Goal: Information Seeking & Learning: Check status

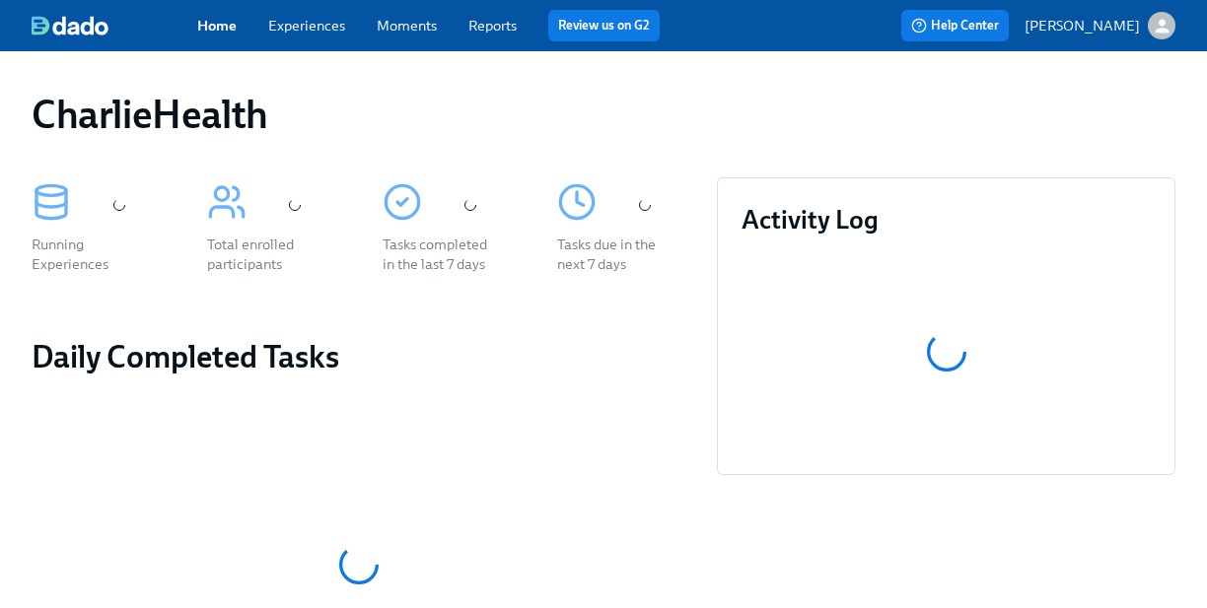
click at [291, 27] on link "Experiences" at bounding box center [306, 26] width 77 height 18
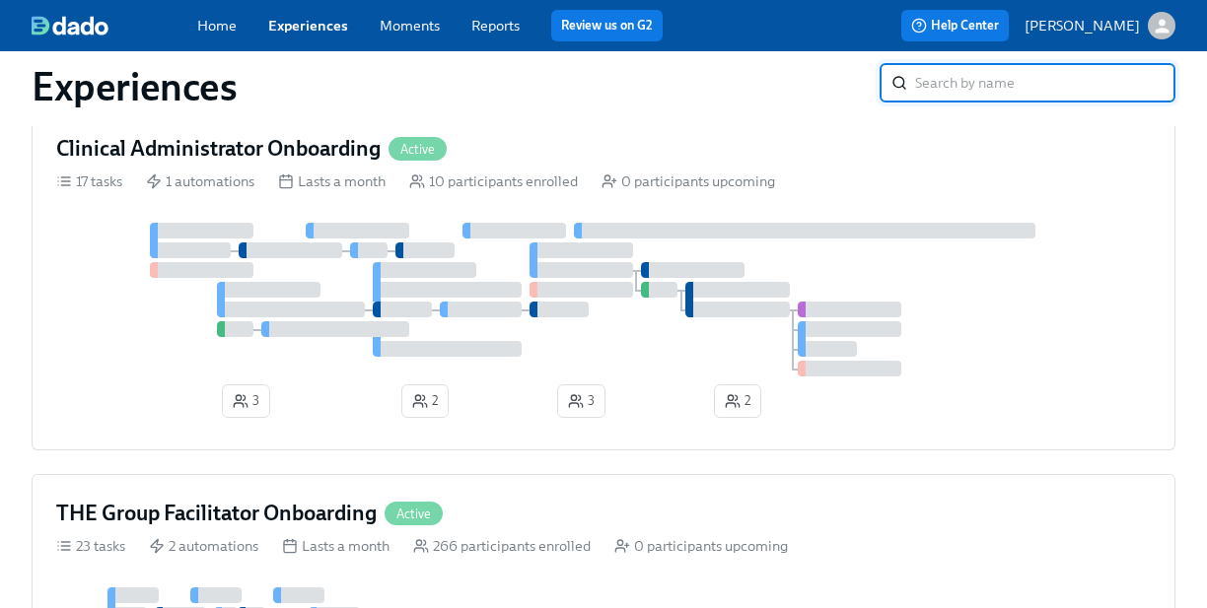
scroll to position [1560, 0]
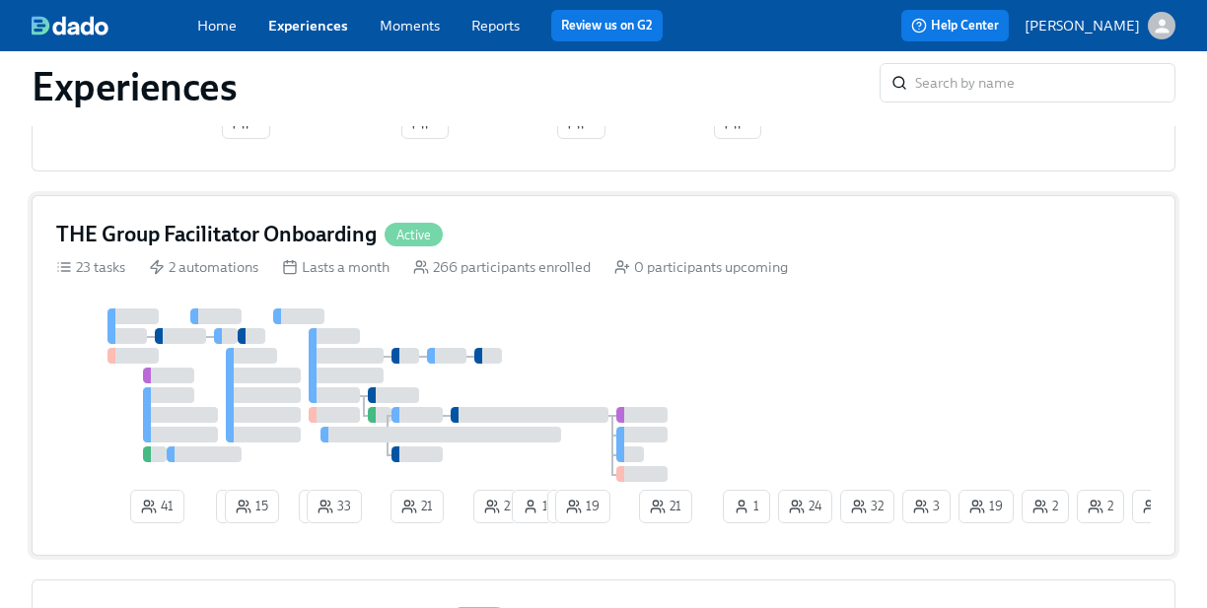
click at [571, 249] on div "THE Group Facilitator Onboarding Active" at bounding box center [603, 235] width 1094 height 30
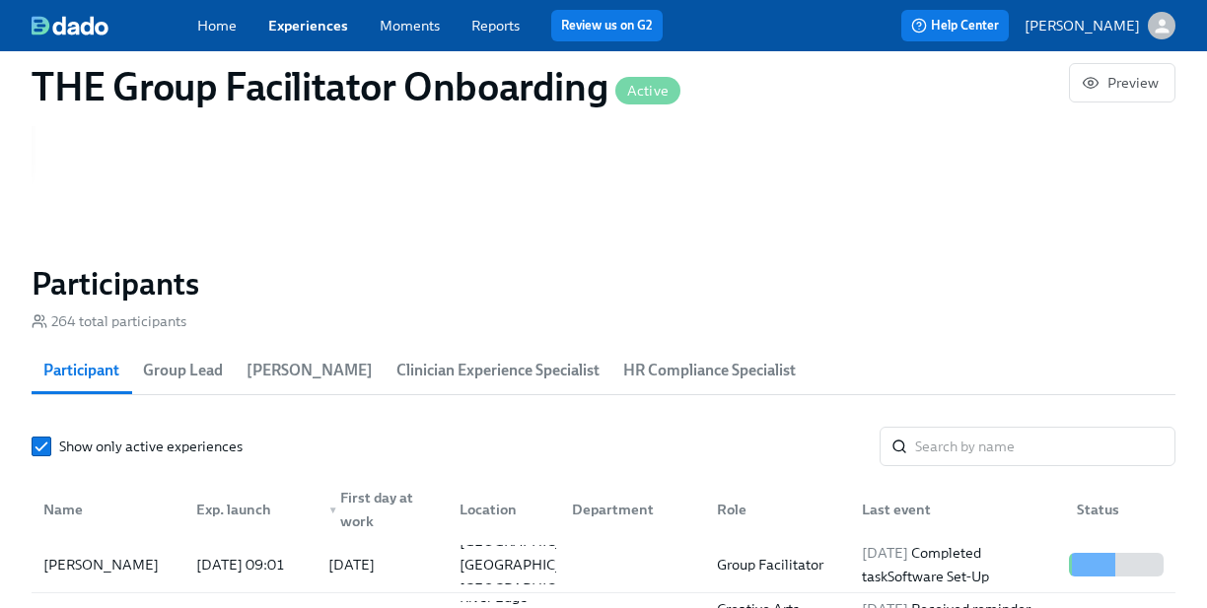
scroll to position [1613, 0]
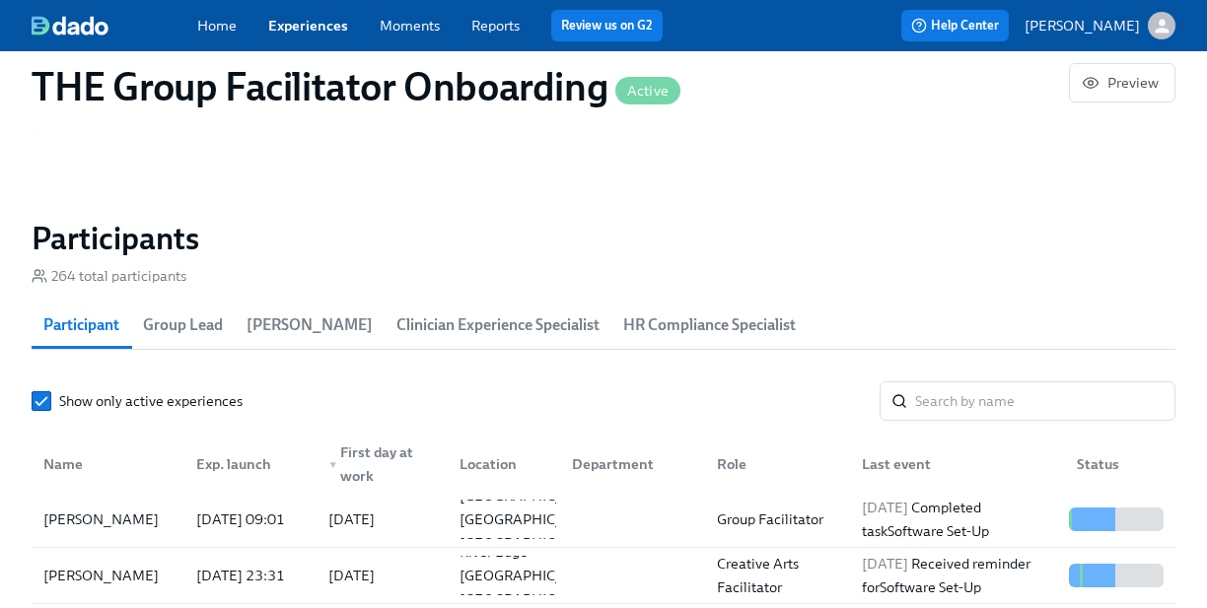
click at [623, 339] on span "HR Compliance Specialist" at bounding box center [709, 326] width 173 height 28
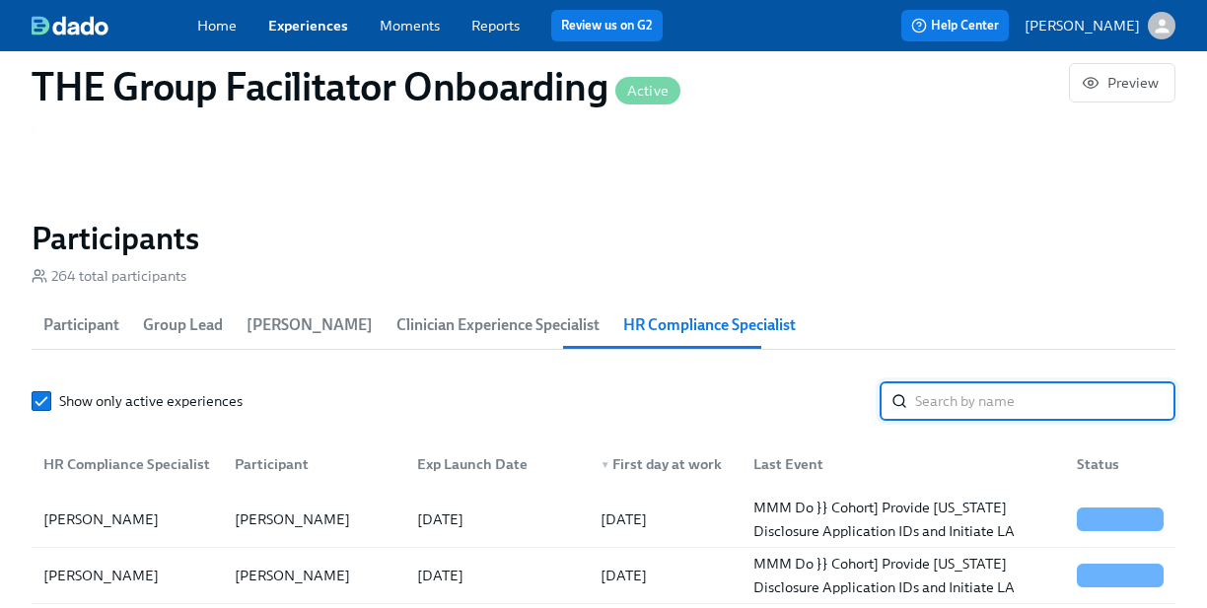
click at [942, 410] on input "search" at bounding box center [1045, 401] width 260 height 39
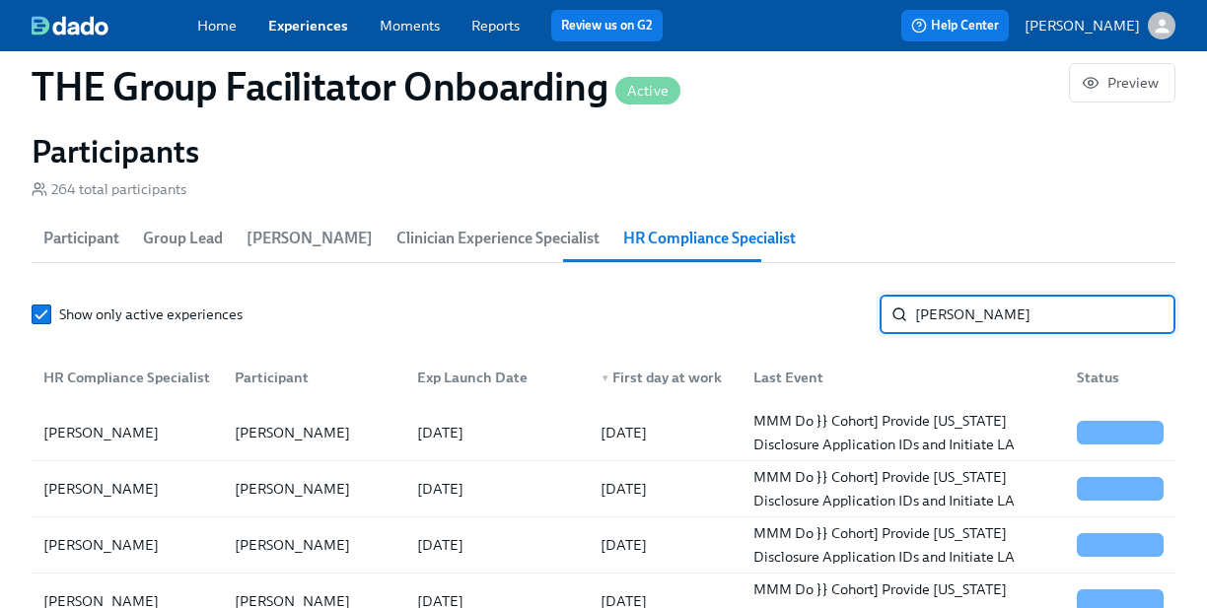
scroll to position [1754, 0]
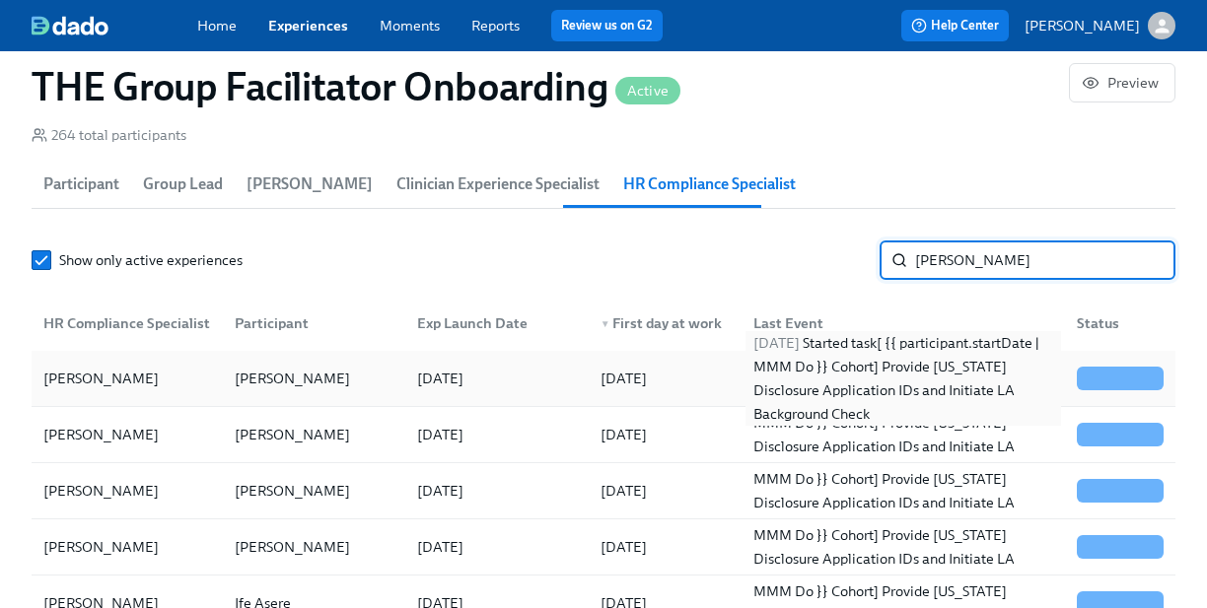
type input "[PERSON_NAME]"
click at [823, 398] on div "[DATE] Started task [ {{ participant.startDate | MMM Do }} Cohort] Provide [US_…" at bounding box center [902, 378] width 315 height 95
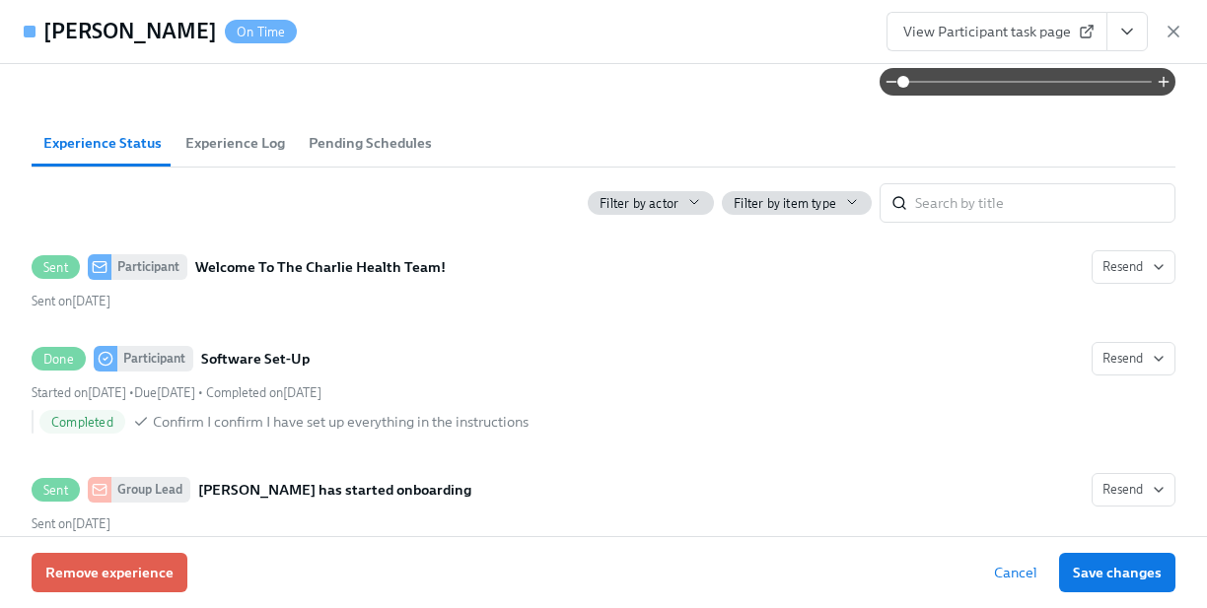
scroll to position [725, 0]
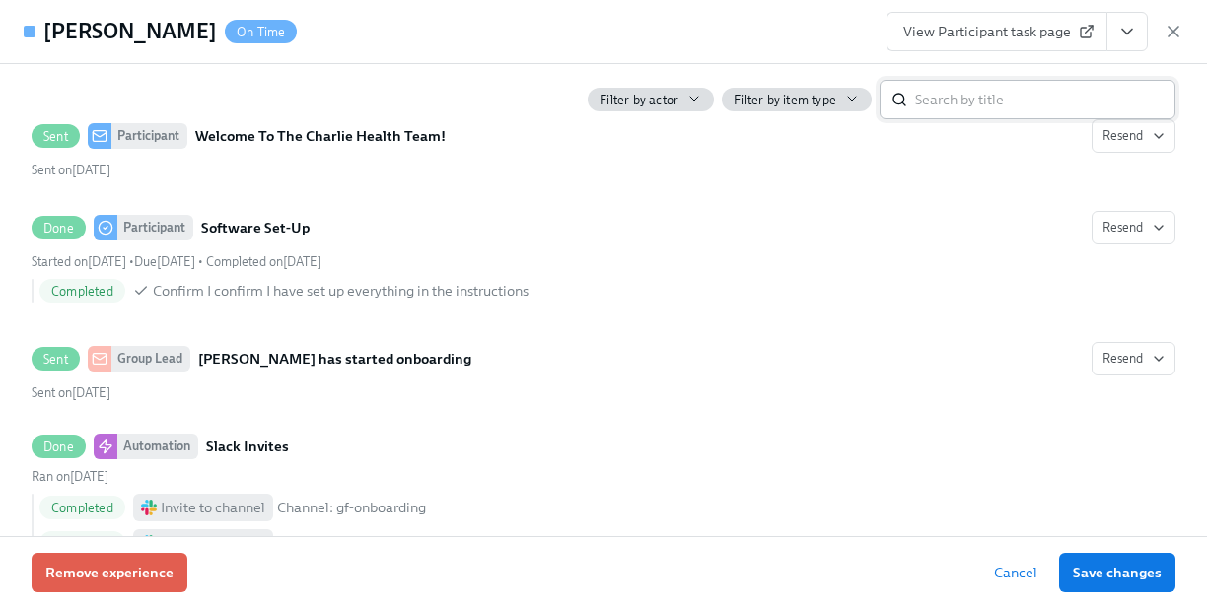
click at [989, 103] on input "search" at bounding box center [1045, 99] width 260 height 39
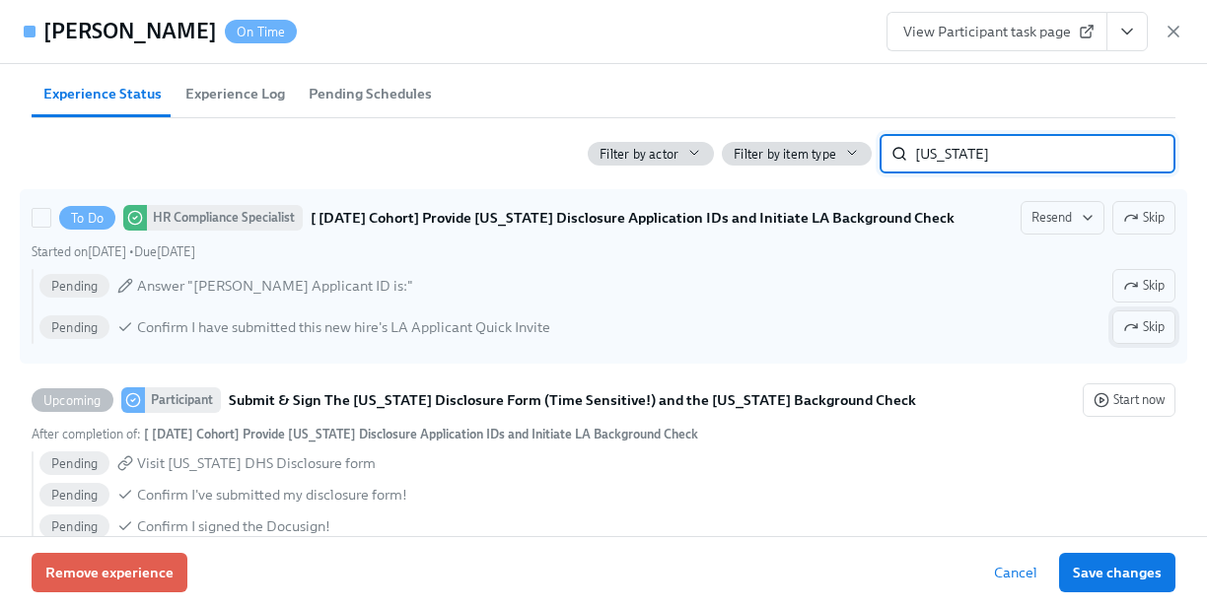
scroll to position [578, 0]
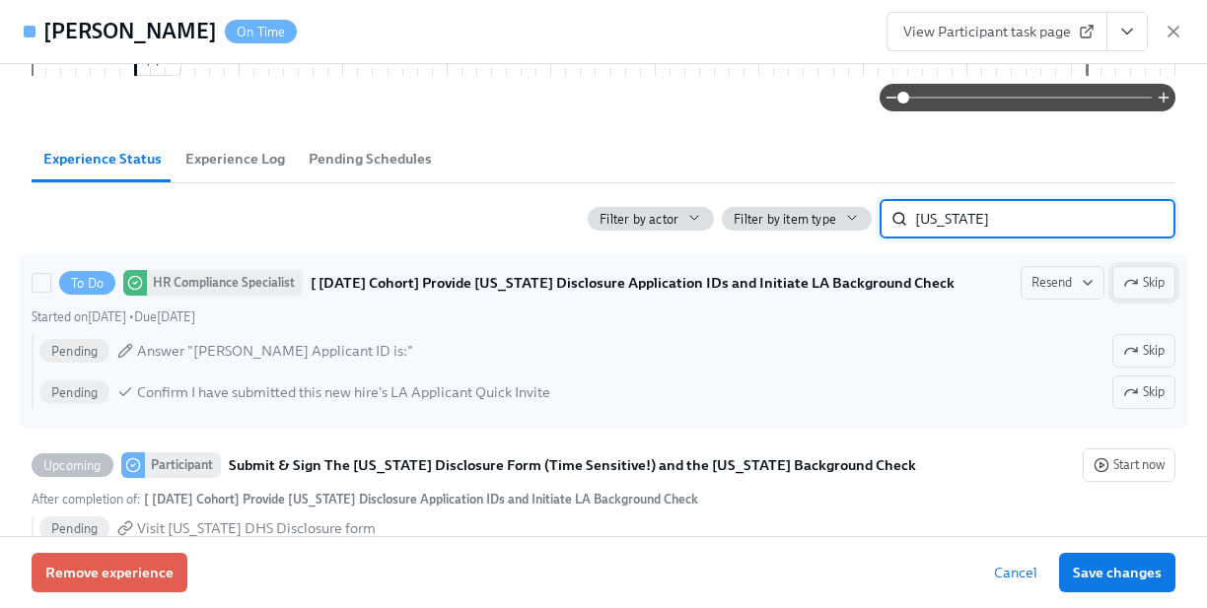
type input "[US_STATE]"
click at [1139, 288] on span "Skip" at bounding box center [1143, 283] width 41 height 20
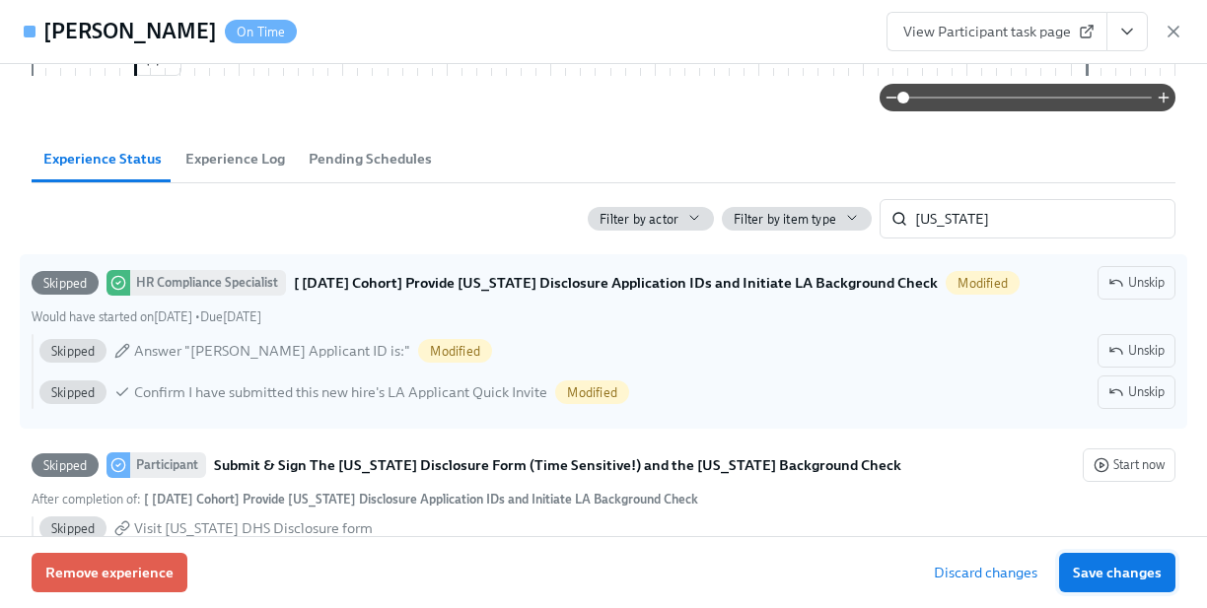
click at [1109, 577] on span "Save changes" at bounding box center [1117, 573] width 89 height 20
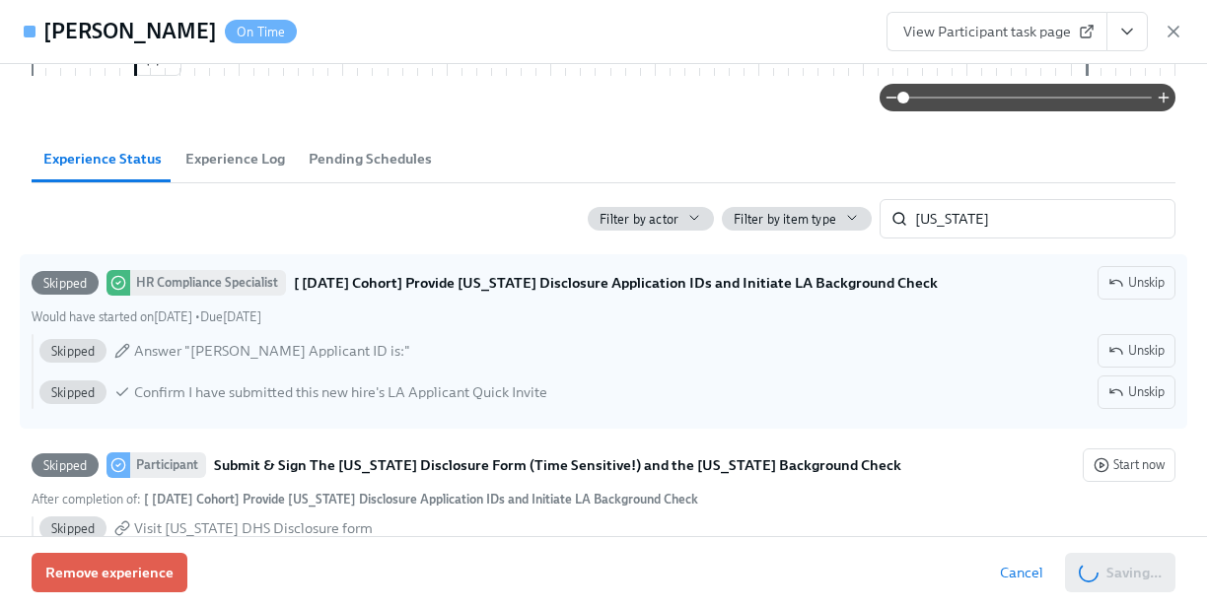
scroll to position [0, 31240]
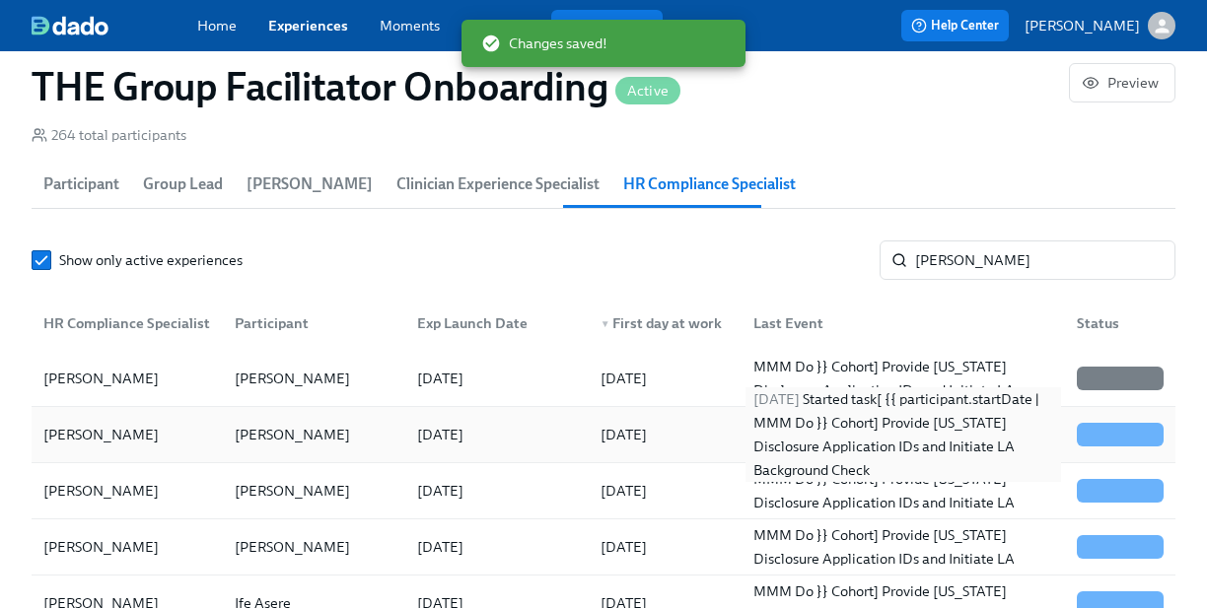
click at [855, 449] on div "[DATE] Started task [ {{ participant.startDate | MMM Do }} Cohort] Provide [US_…" at bounding box center [902, 434] width 315 height 95
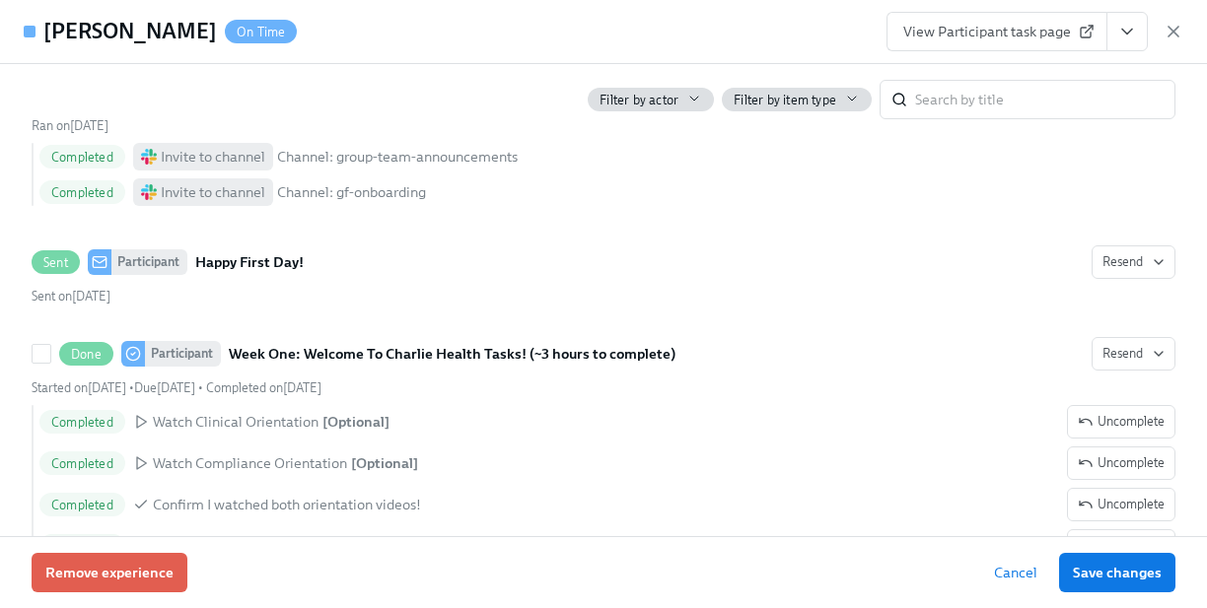
scroll to position [1083, 0]
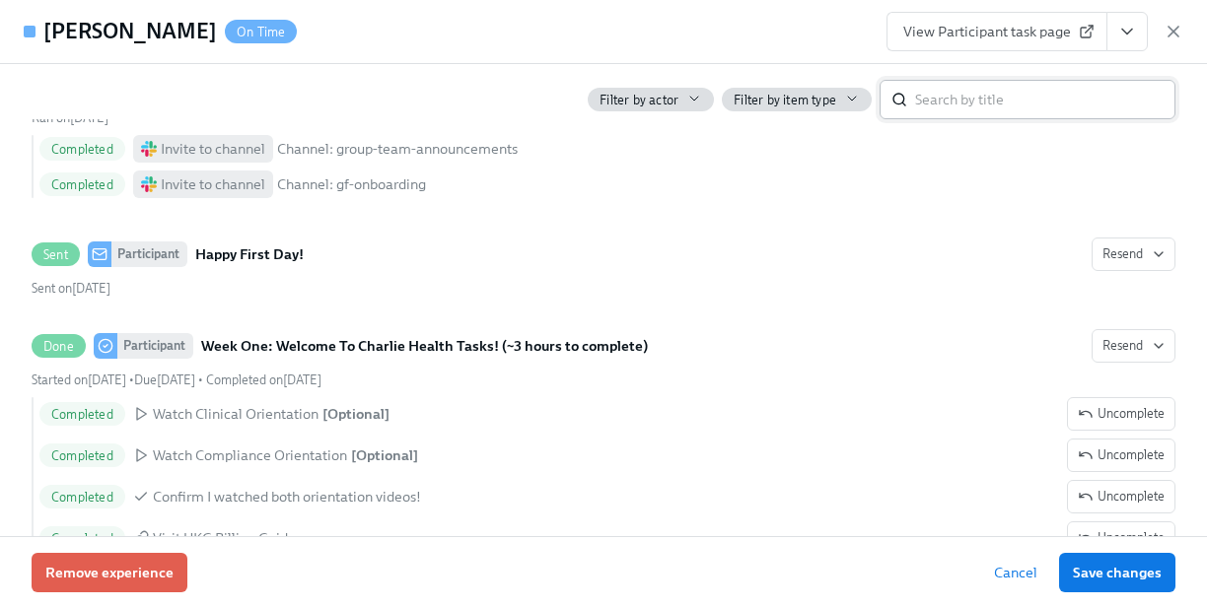
click at [977, 110] on input "search" at bounding box center [1045, 99] width 260 height 39
type input "[US_STATE]"
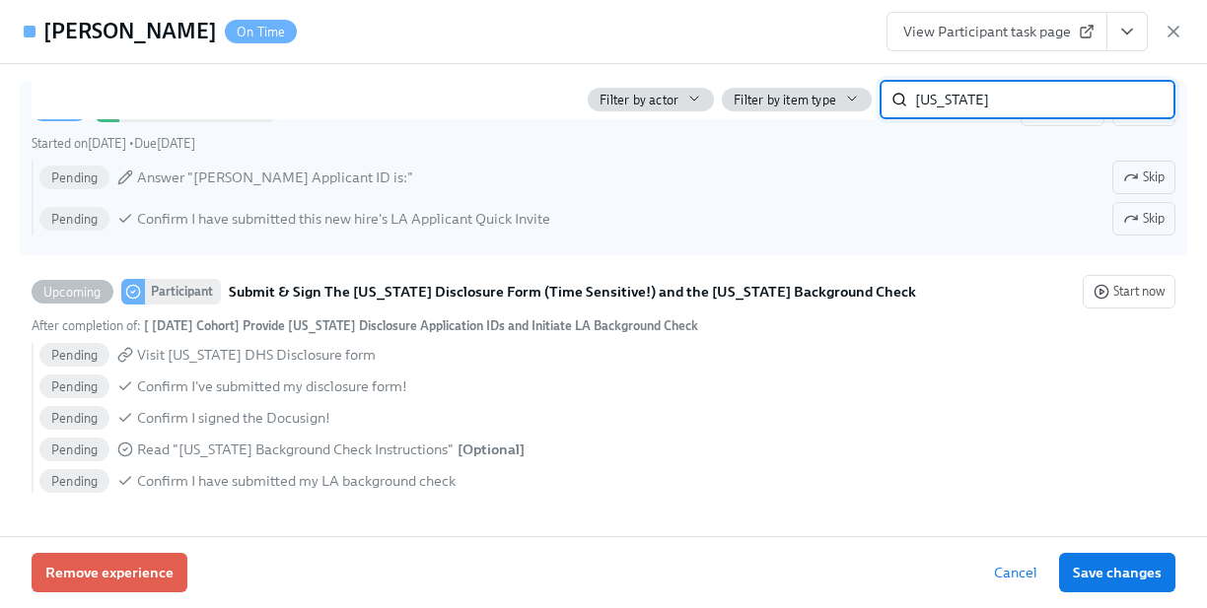
scroll to position [751, 0]
click at [1145, 185] on span "Skip" at bounding box center [1143, 178] width 41 height 20
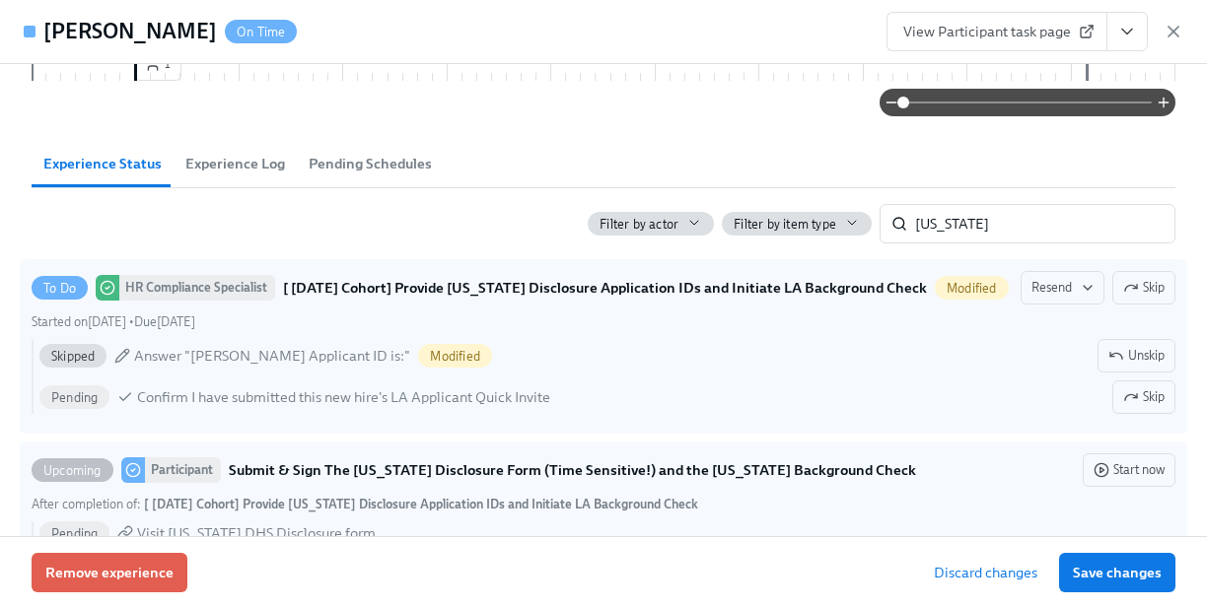
scroll to position [538, 0]
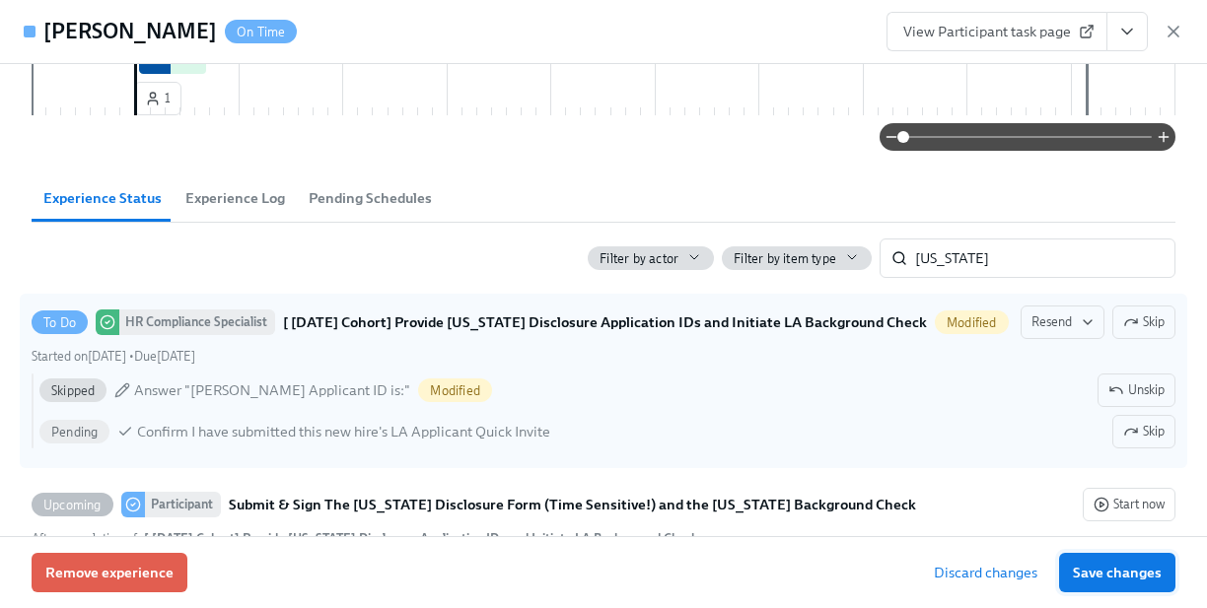
click at [1094, 568] on span "Save changes" at bounding box center [1117, 573] width 89 height 20
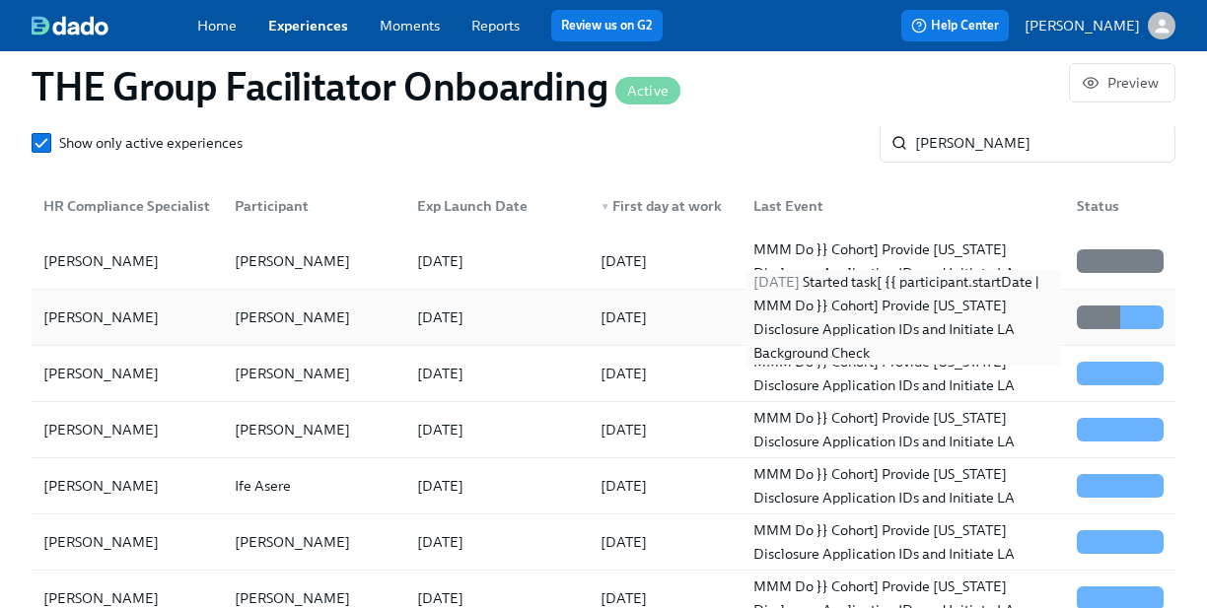
scroll to position [1882, 0]
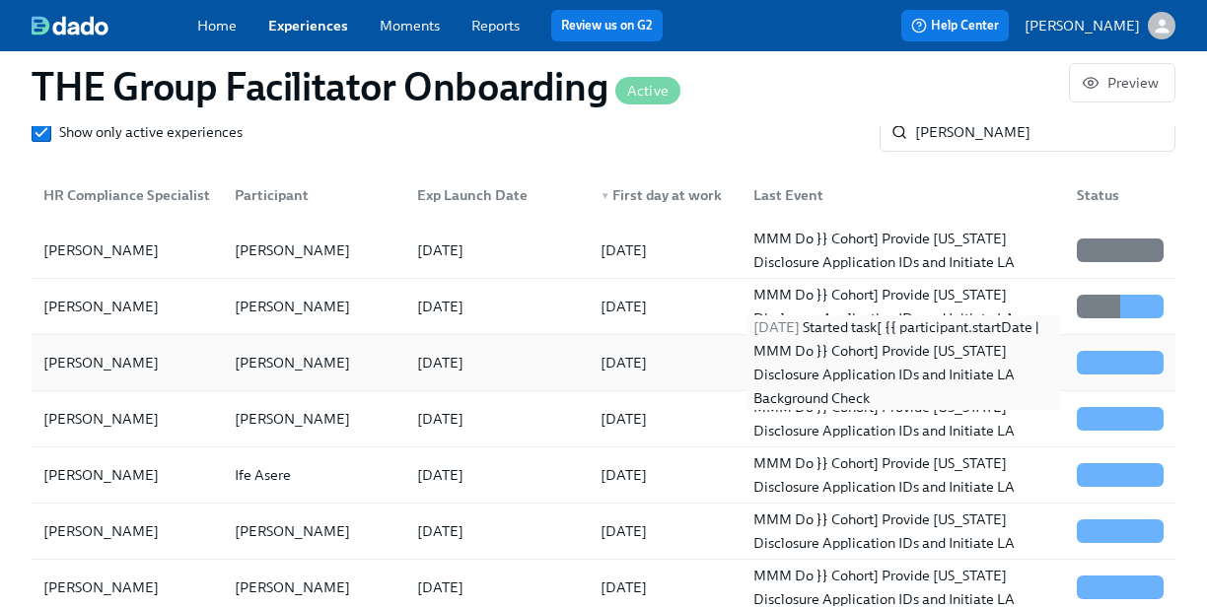
click at [839, 371] on div "[DATE] Started task [ {{ participant.startDate | MMM Do }} Cohort] Provide [US_…" at bounding box center [902, 362] width 315 height 95
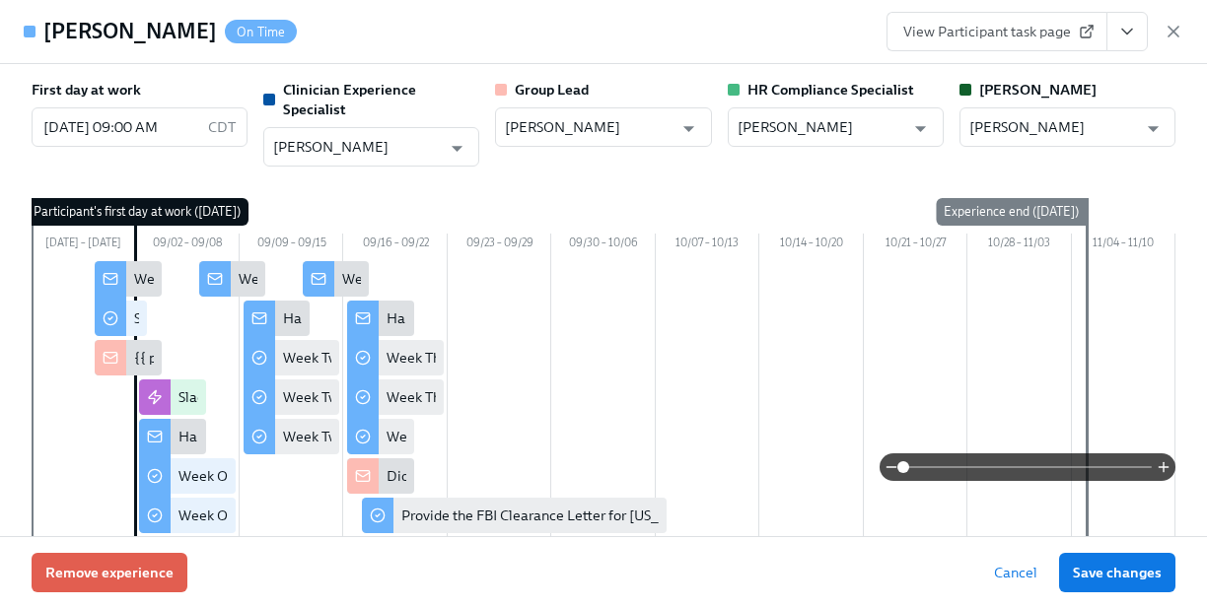
type input "[US_STATE]"
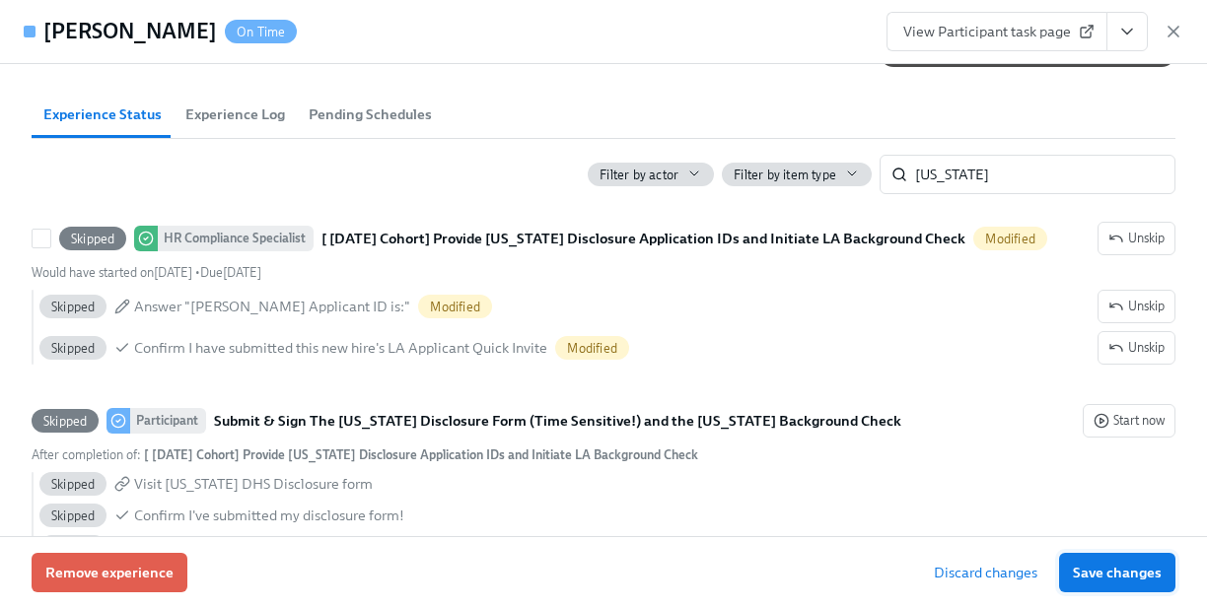
click at [1151, 568] on span "Save changes" at bounding box center [1117, 573] width 89 height 20
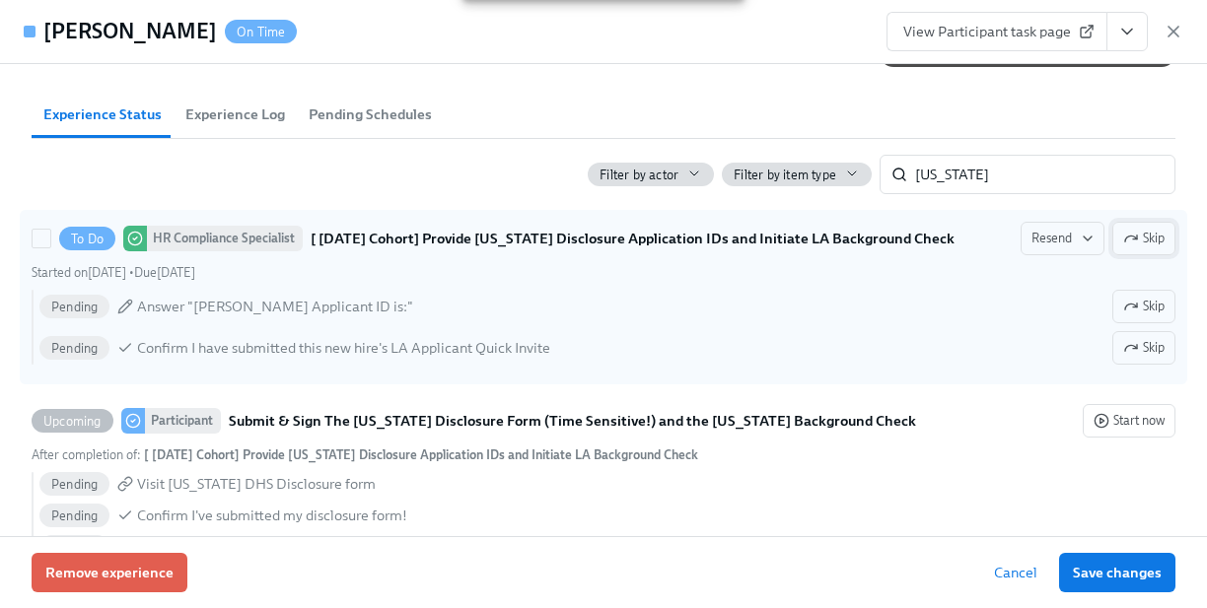
click at [1132, 232] on icon "button" at bounding box center [1131, 239] width 16 height 16
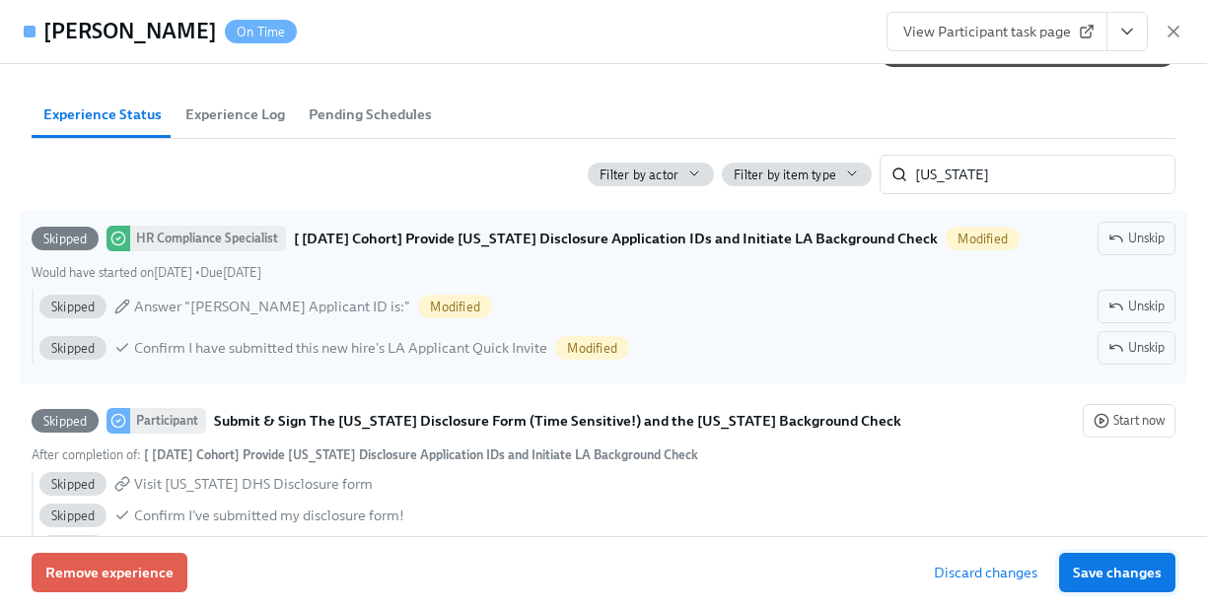
click at [1109, 576] on span "Save changes" at bounding box center [1117, 573] width 89 height 20
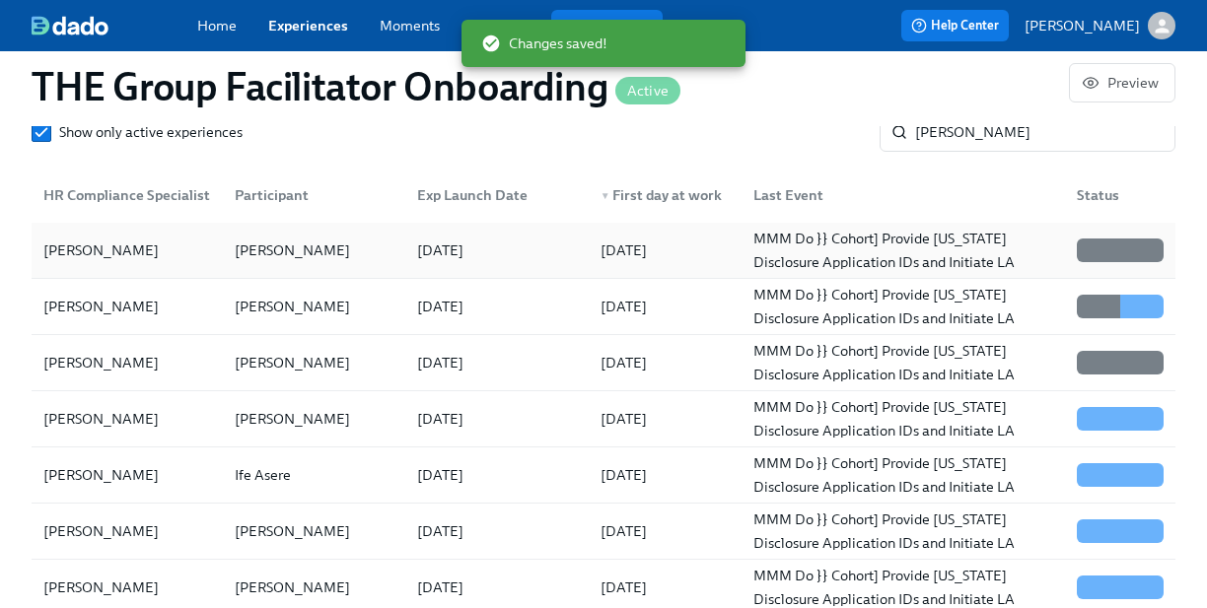
scroll to position [23, 0]
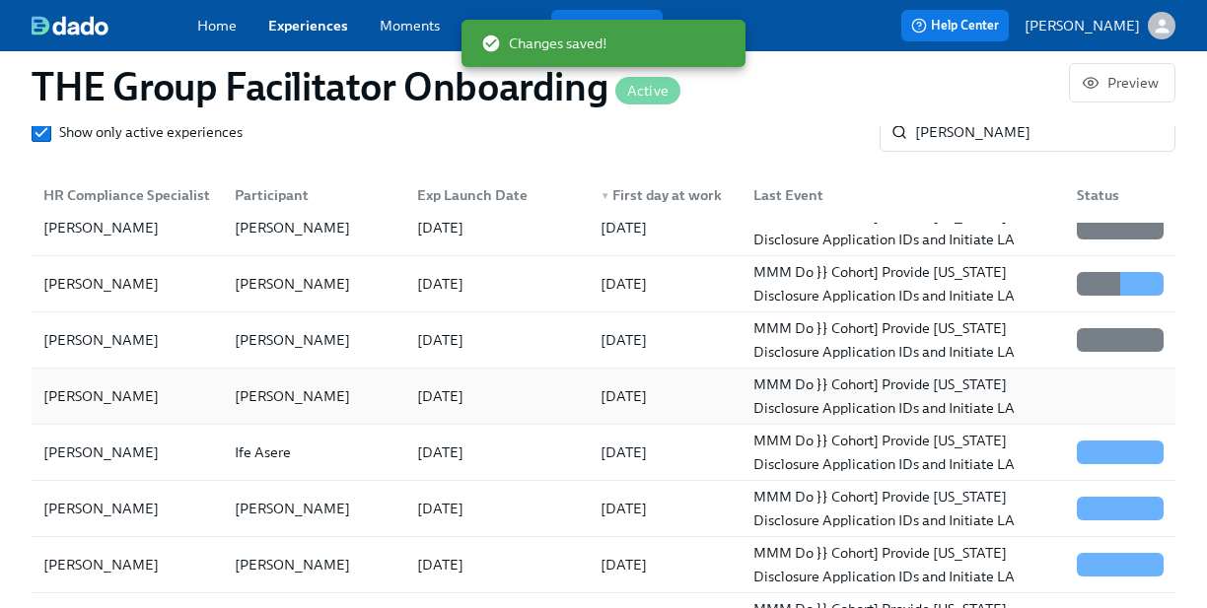
click at [1119, 401] on div at bounding box center [1116, 396] width 110 height 39
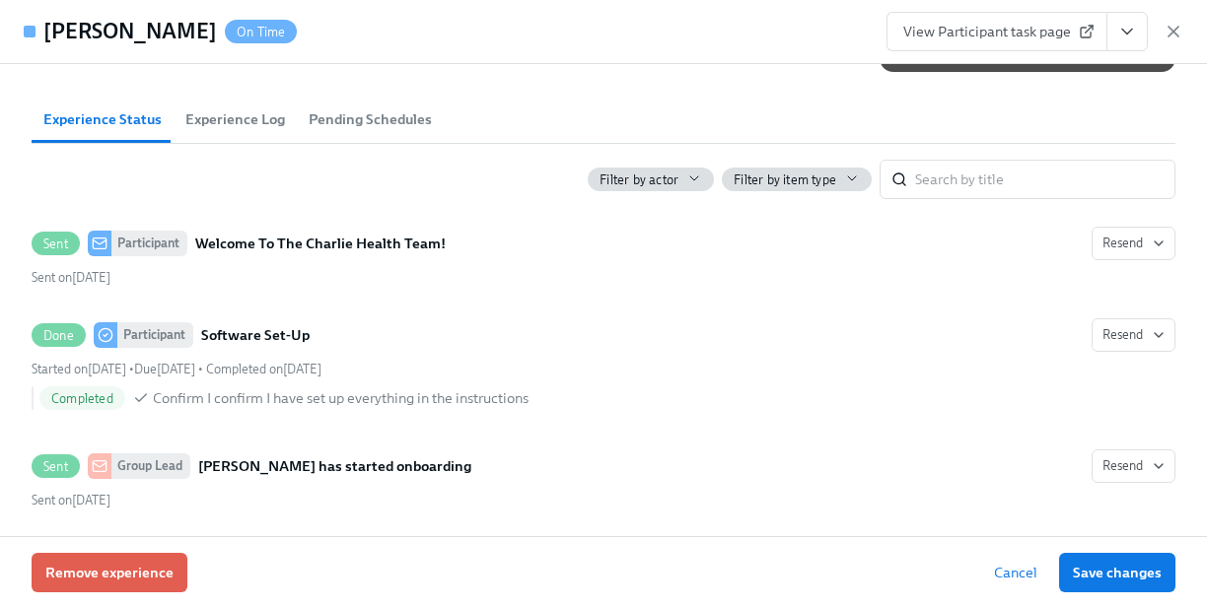
scroll to position [743, 0]
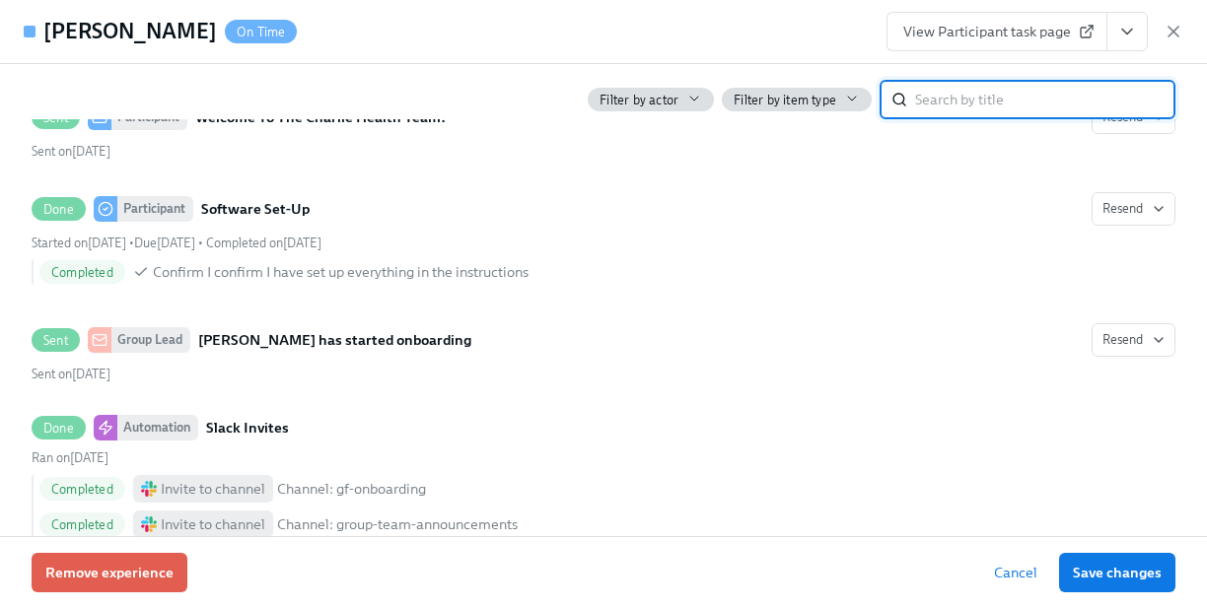
click at [966, 82] on input "search" at bounding box center [1045, 99] width 260 height 39
type input "[US_STATE]"
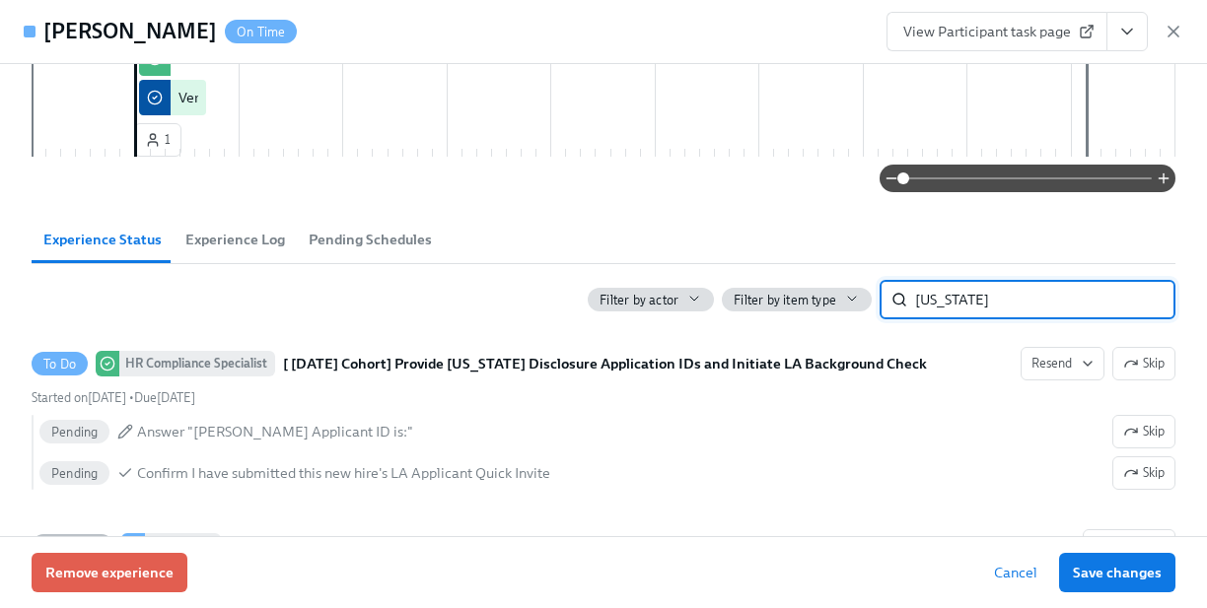
scroll to position [528, 0]
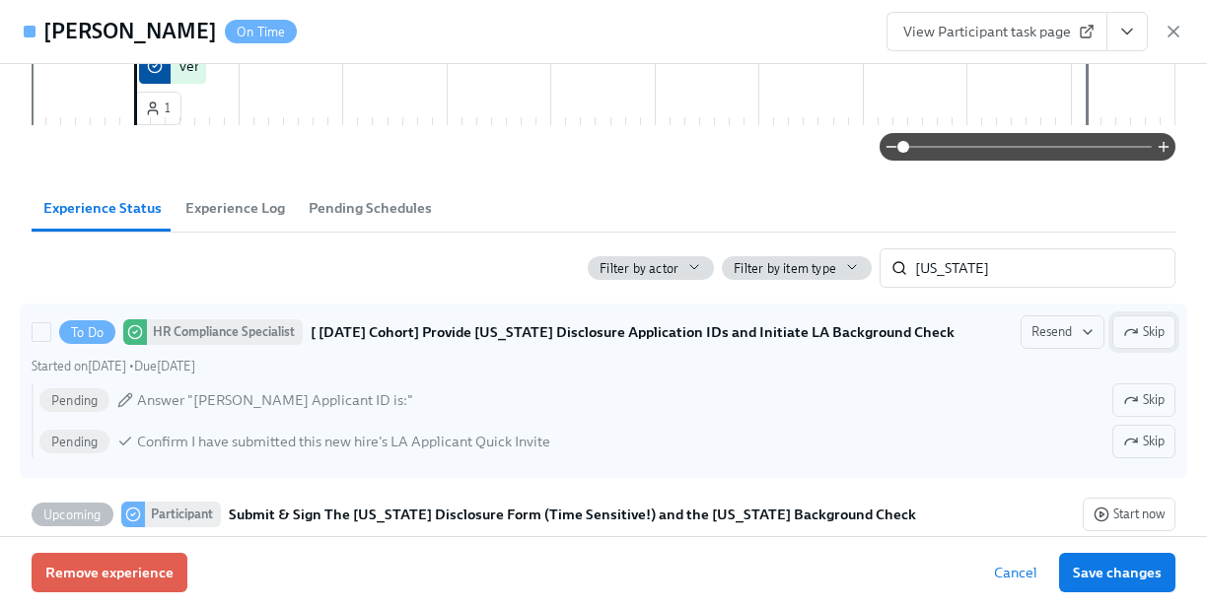
click at [1154, 320] on button "Skip" at bounding box center [1143, 332] width 63 height 34
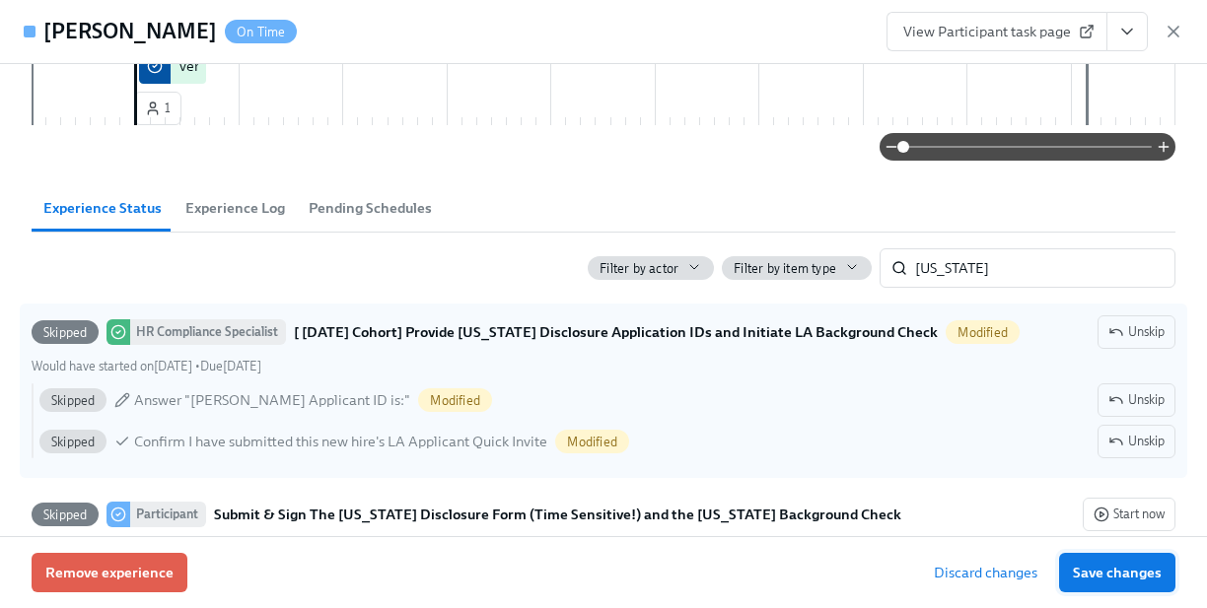
click at [1133, 569] on span "Save changes" at bounding box center [1117, 573] width 89 height 20
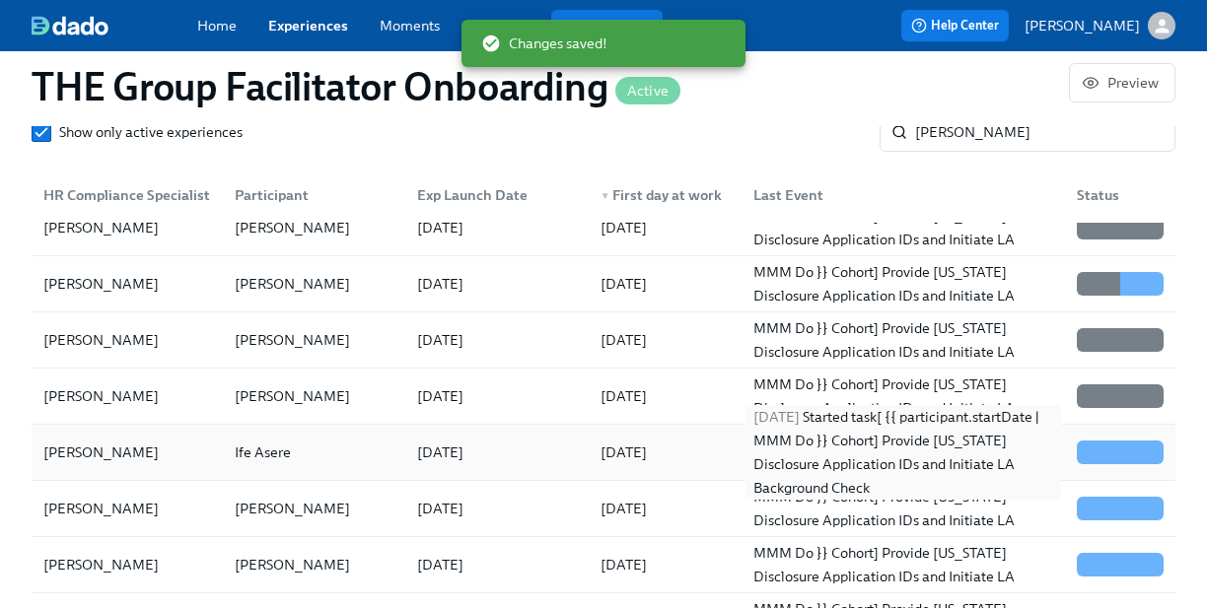
click at [913, 464] on div "[DATE] Started task [ {{ participant.startDate | MMM Do }} Cohort] Provide [US_…" at bounding box center [902, 452] width 315 height 95
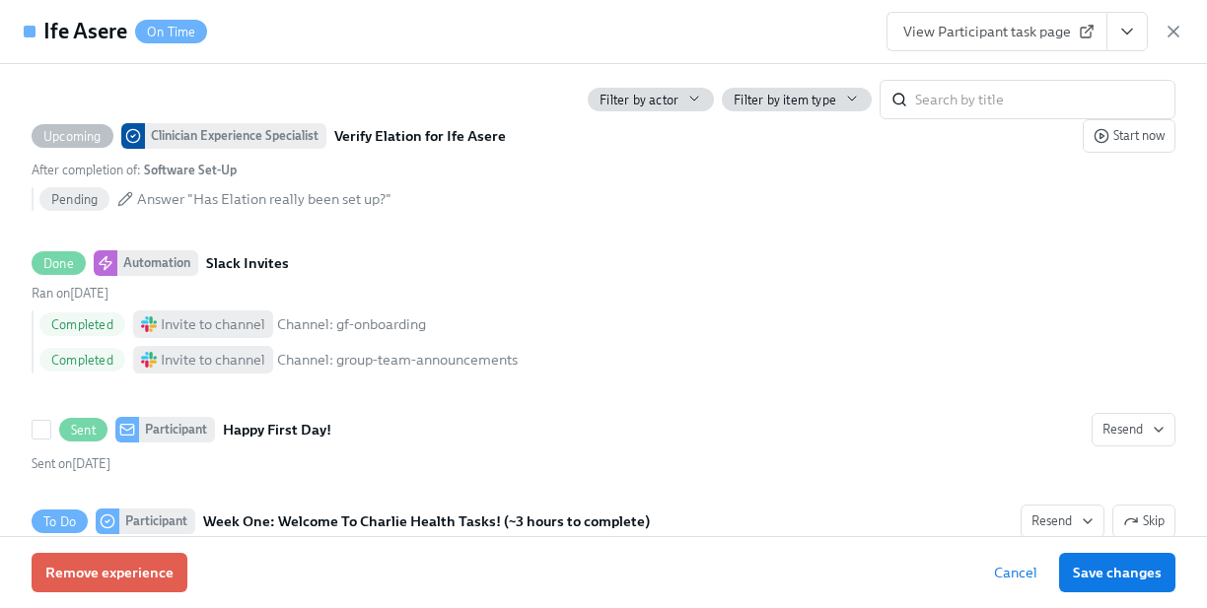
scroll to position [1012, 0]
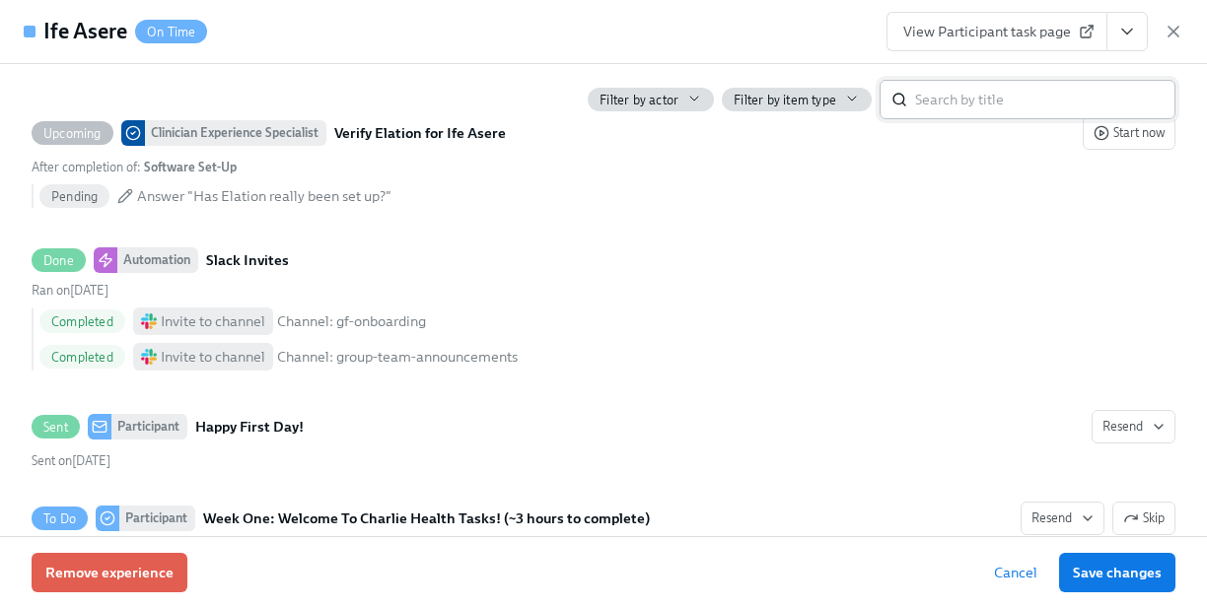
click at [1035, 99] on input "search" at bounding box center [1045, 99] width 260 height 39
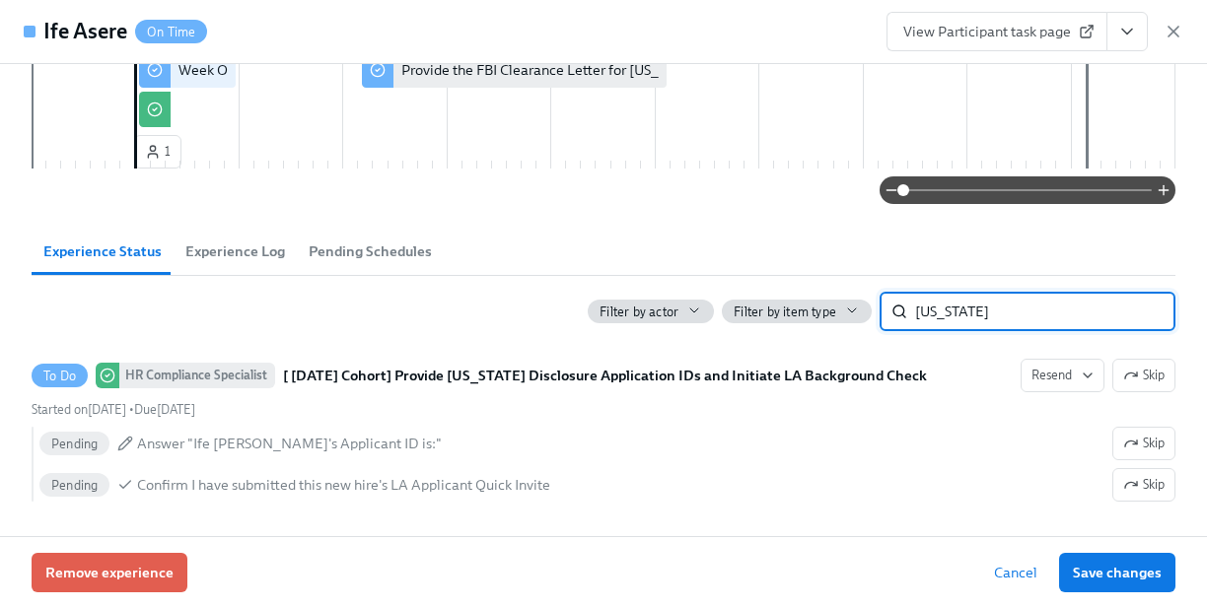
scroll to position [470, 0]
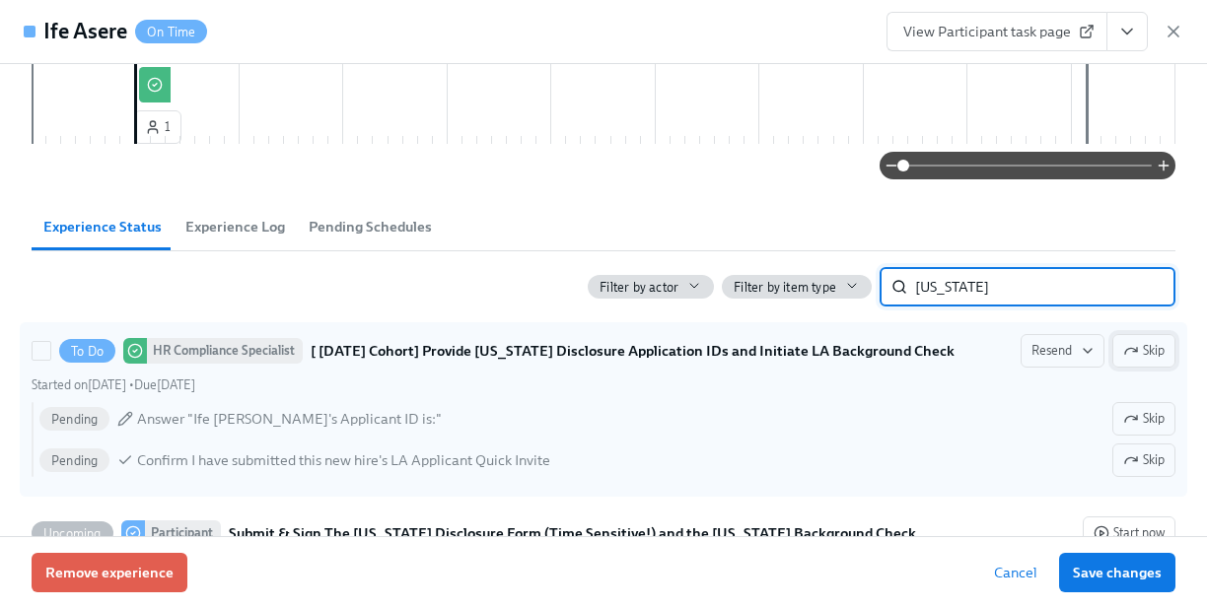
type input "[US_STATE]"
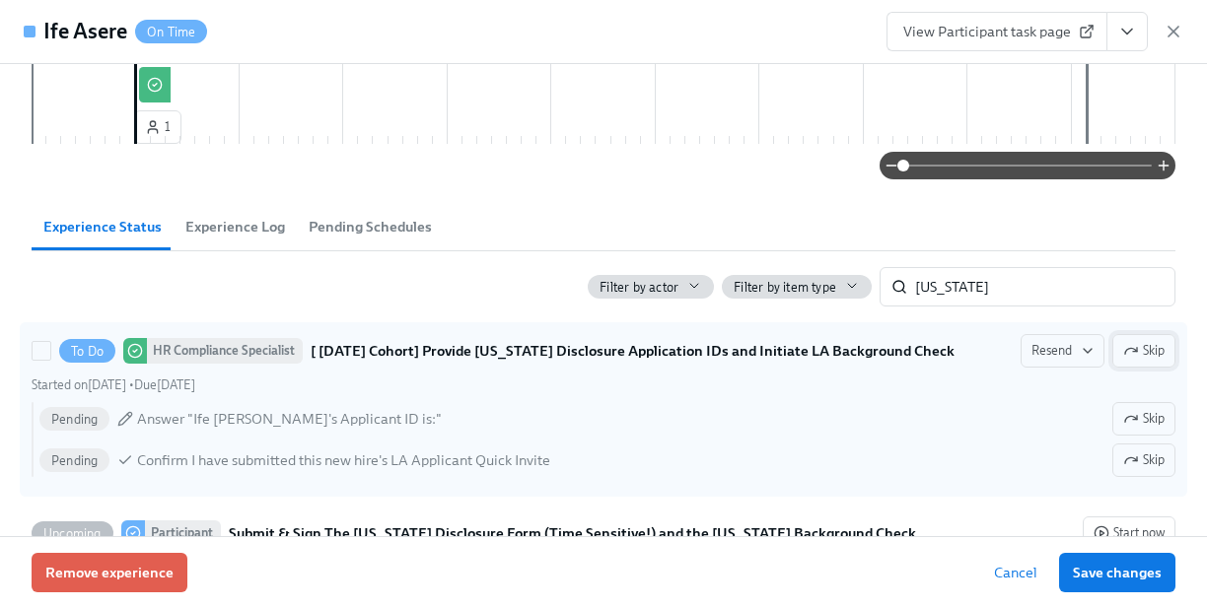
click at [1148, 344] on span "Skip" at bounding box center [1143, 351] width 41 height 20
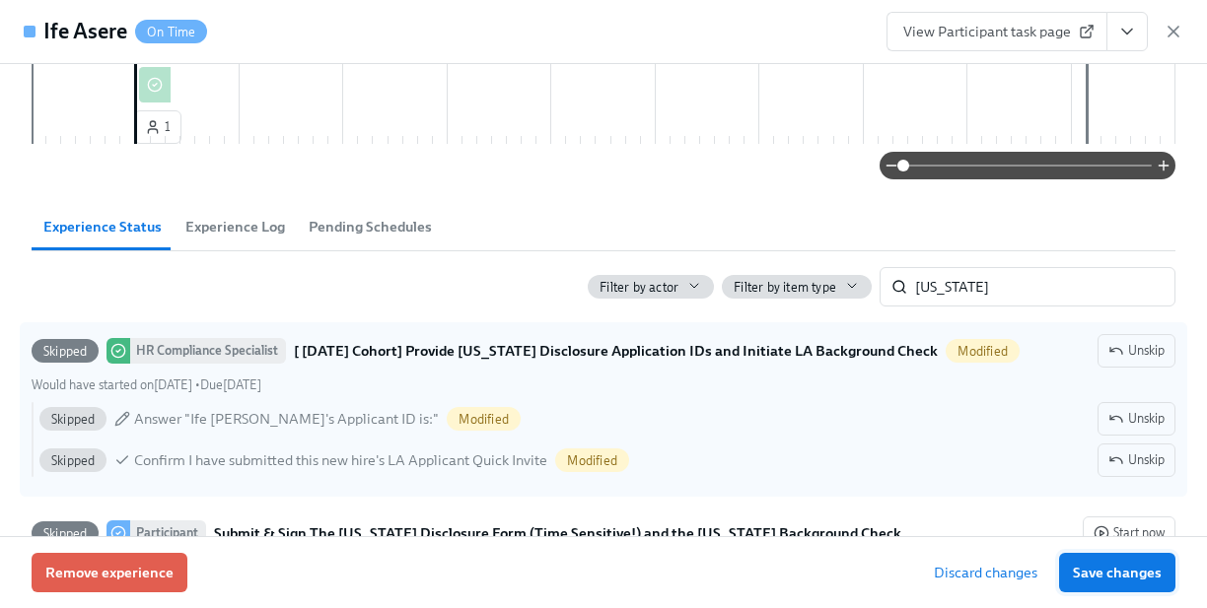
click at [1144, 560] on button "Save changes" at bounding box center [1117, 572] width 116 height 39
click at [1135, 564] on span "Save changes" at bounding box center [1117, 573] width 89 height 20
click at [1091, 557] on button "Save changes" at bounding box center [1117, 572] width 116 height 39
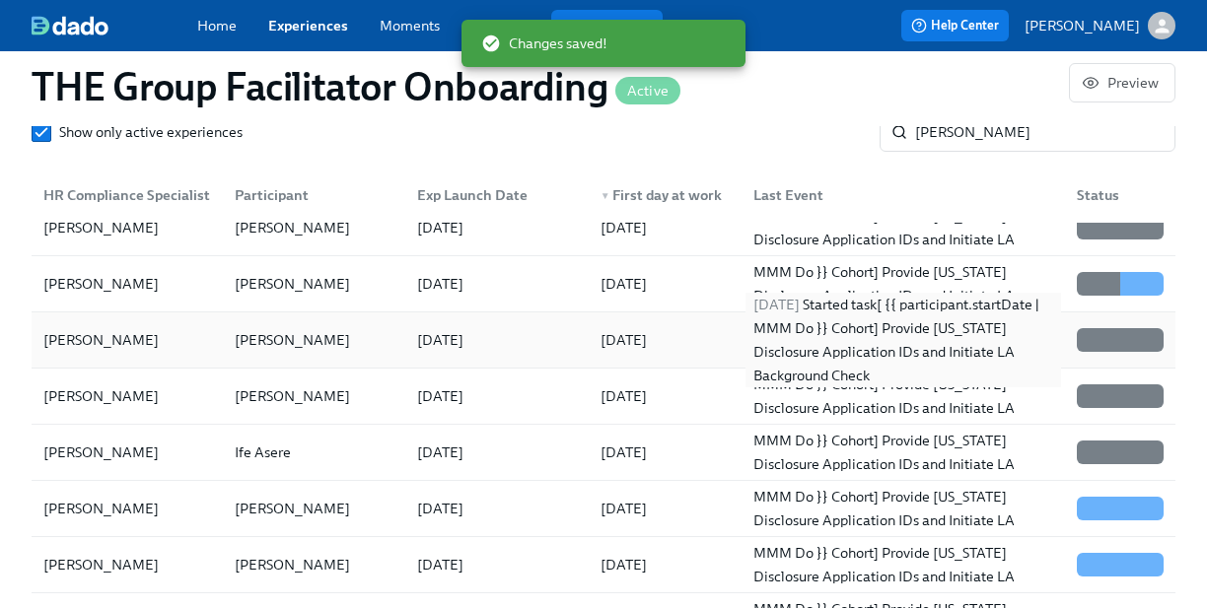
scroll to position [58, 0]
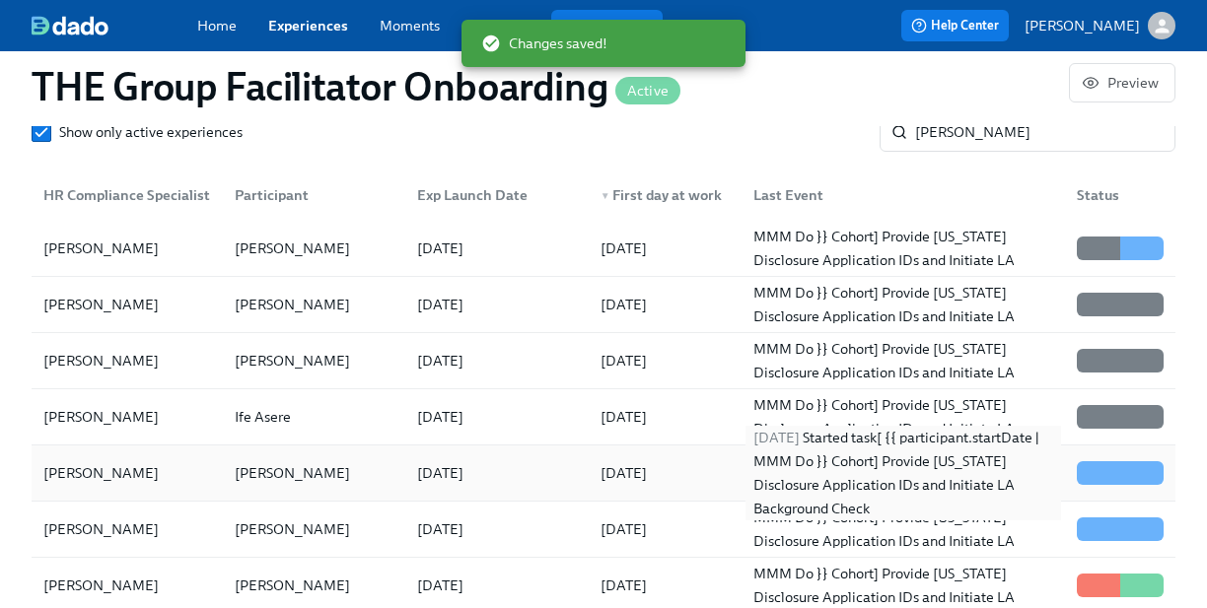
click at [908, 472] on div "[DATE] Started task [ {{ participant.startDate | MMM Do }} Cohort] Provide [US_…" at bounding box center [902, 473] width 315 height 95
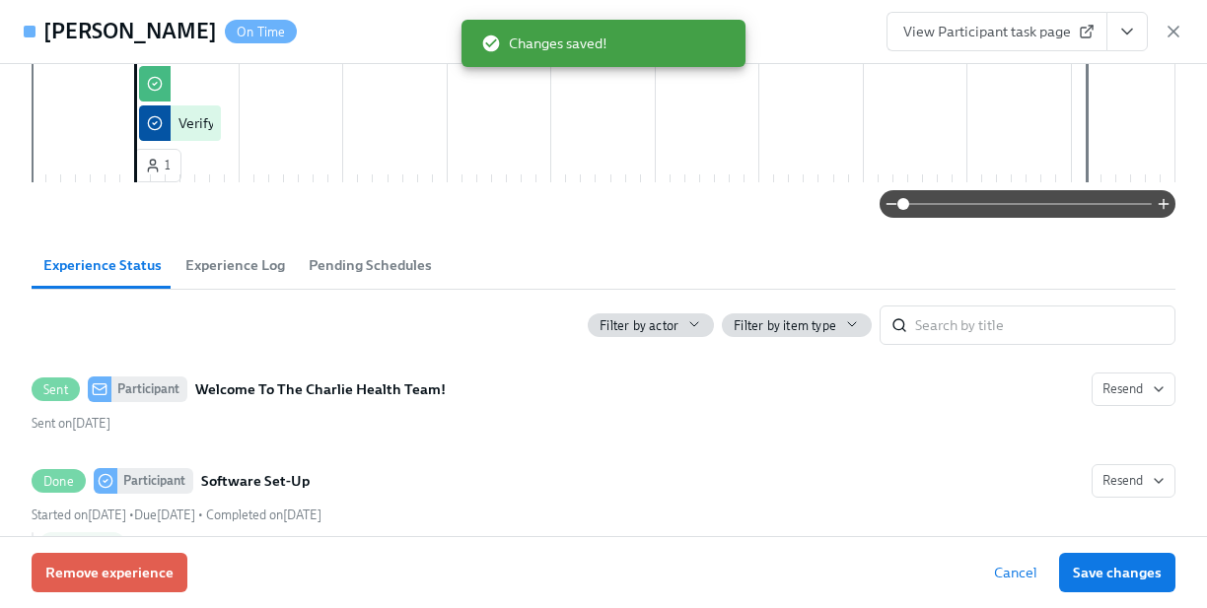
scroll to position [481, 0]
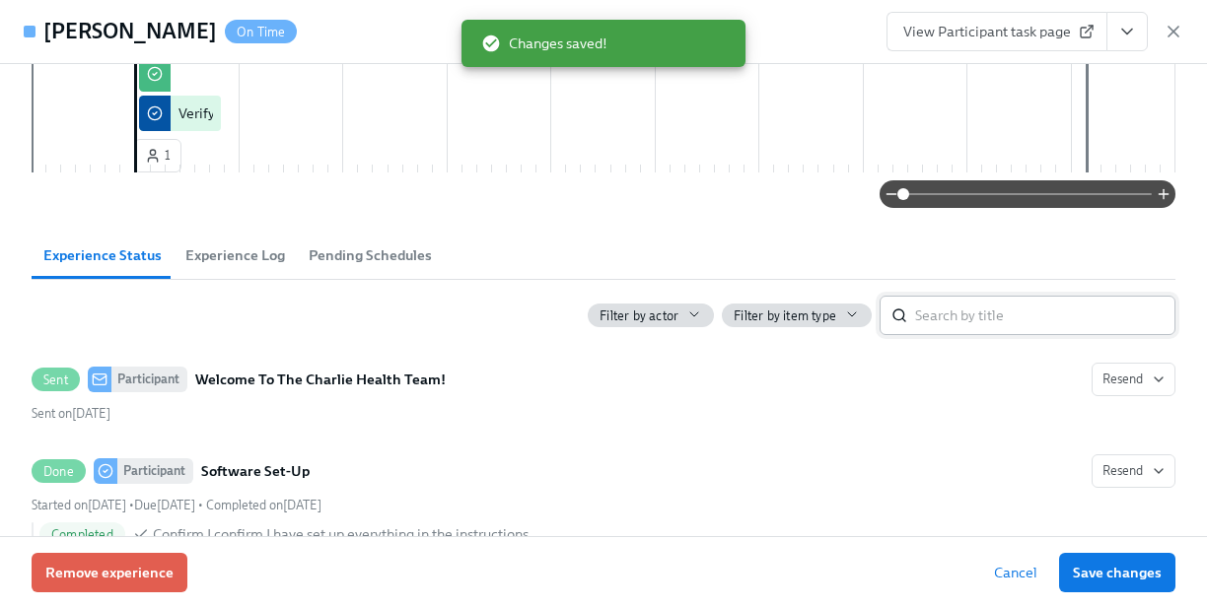
click at [993, 313] on input "search" at bounding box center [1045, 315] width 260 height 39
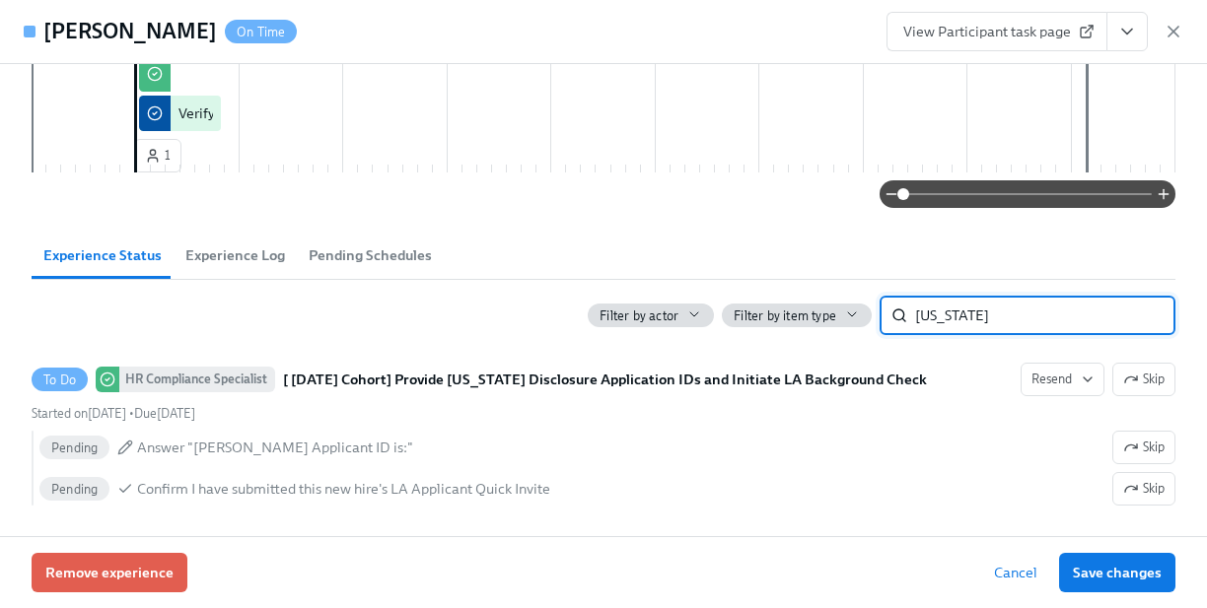
type input "[US_STATE]"
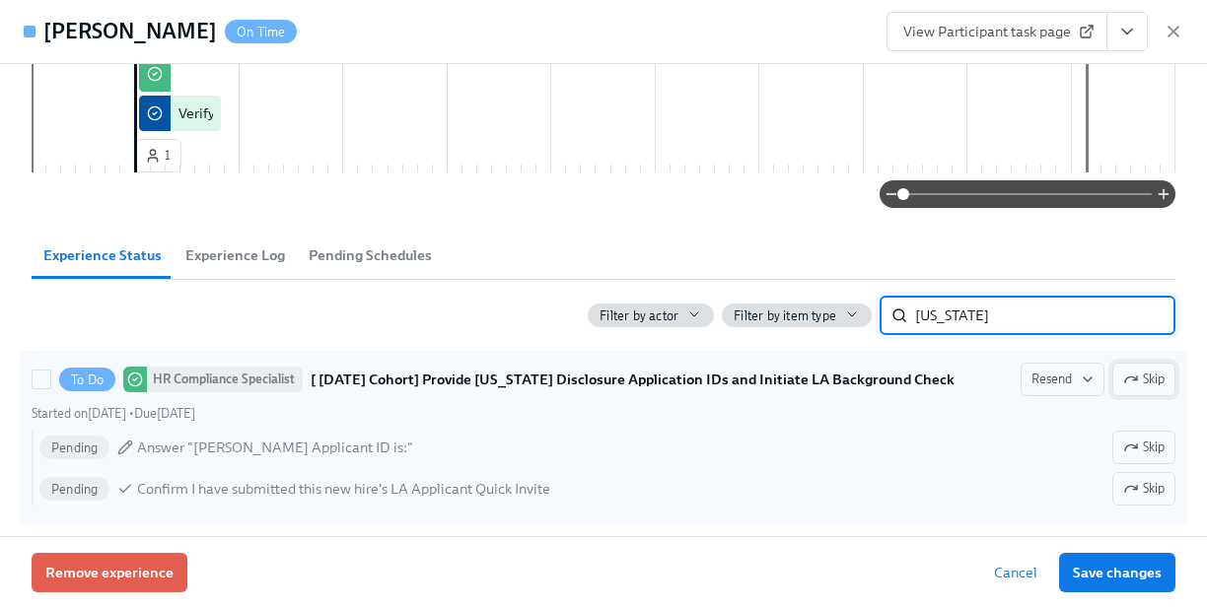
click at [1152, 374] on span "Skip" at bounding box center [1143, 380] width 41 height 20
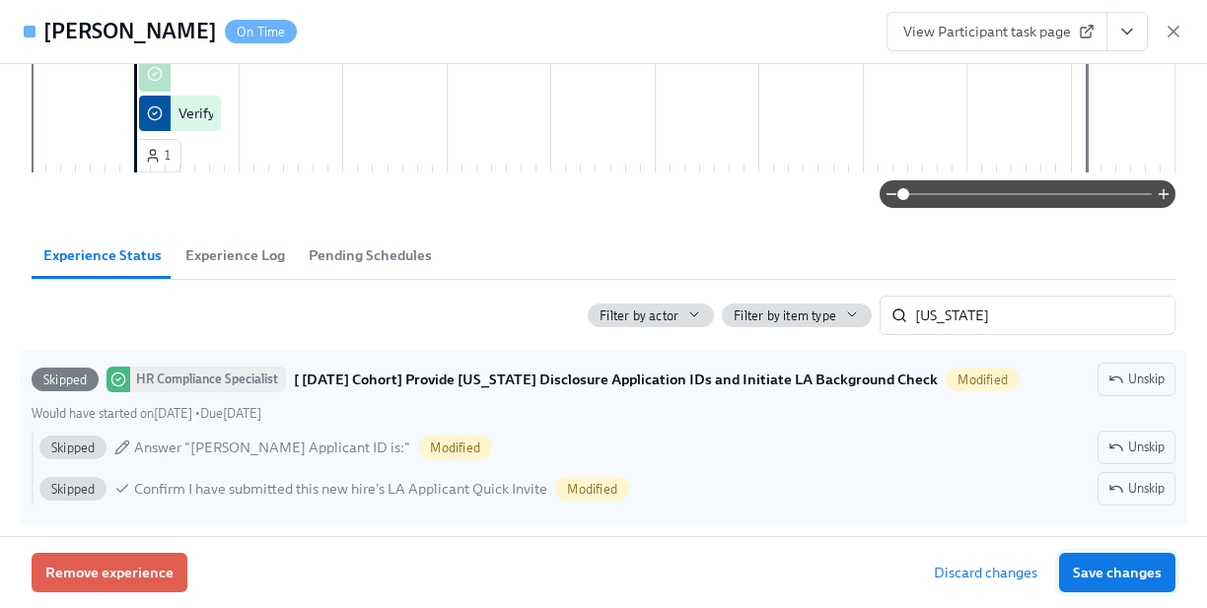
click at [1132, 577] on span "Save changes" at bounding box center [1117, 573] width 89 height 20
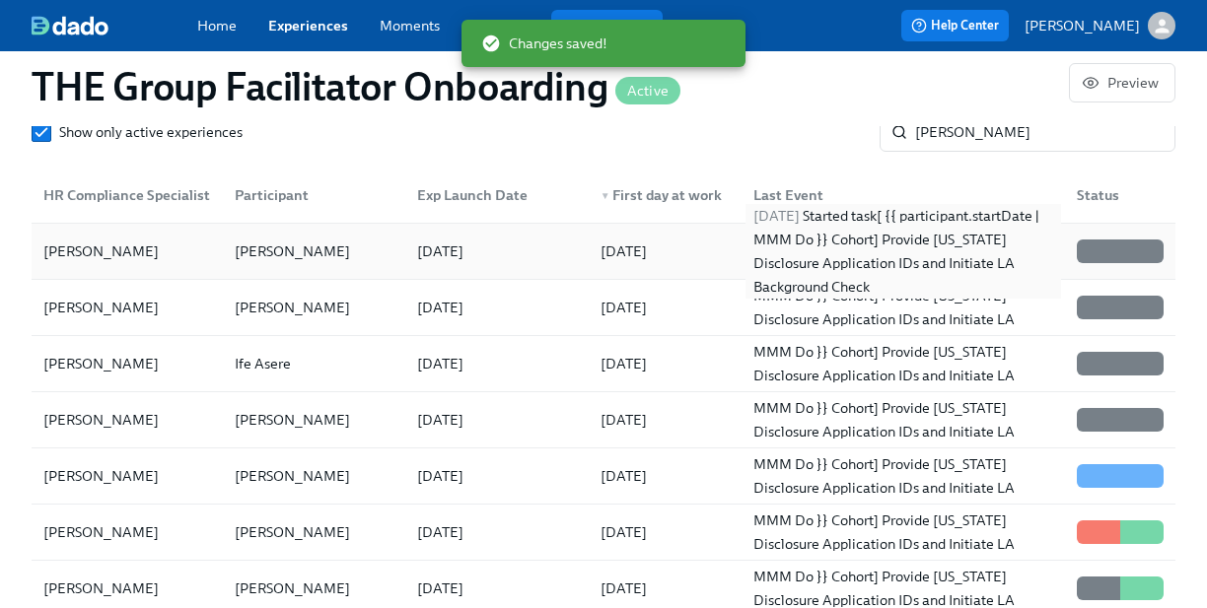
scroll to position [115, 0]
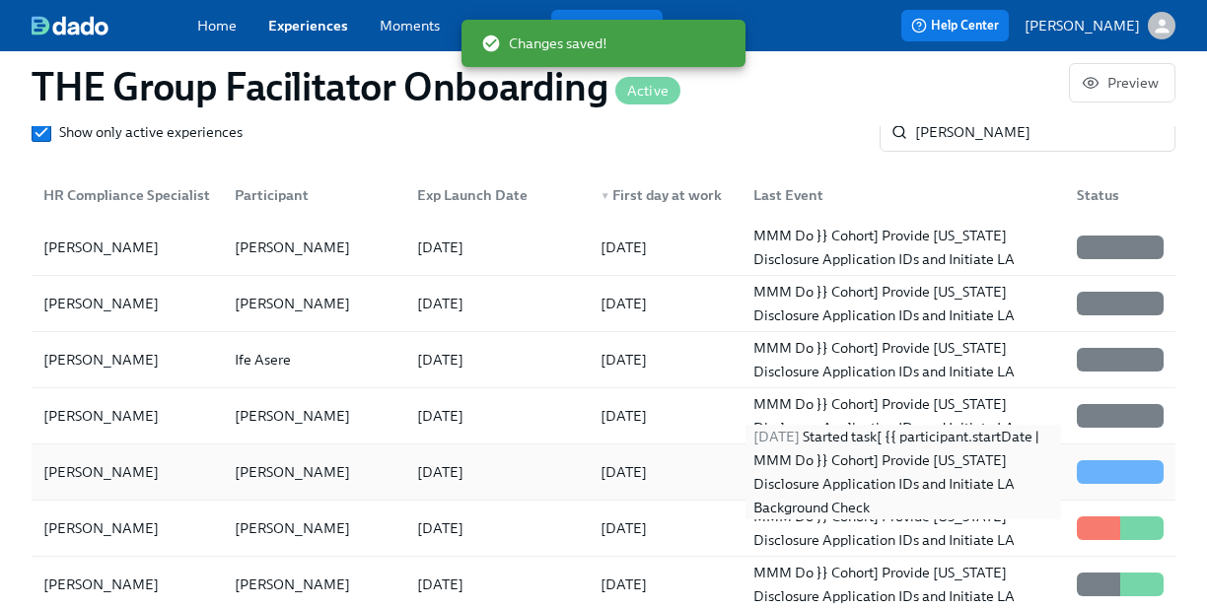
click at [916, 475] on div "[DATE] Started task [ {{ participant.startDate | MMM Do }} Cohort] Provide [US_…" at bounding box center [902, 472] width 315 height 95
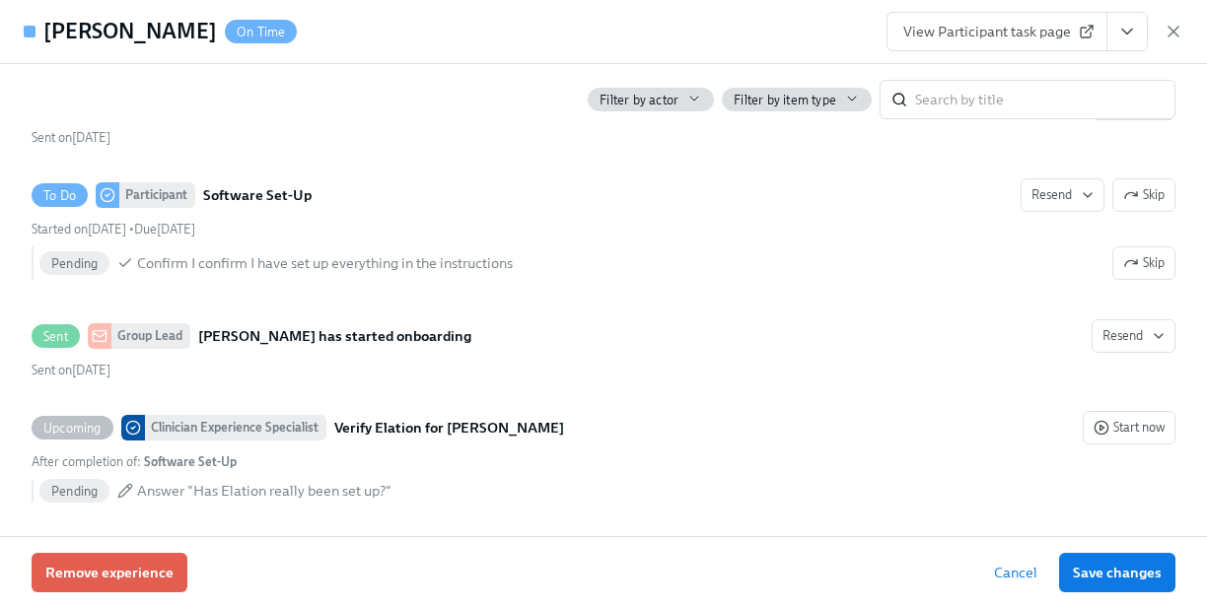
scroll to position [752, 0]
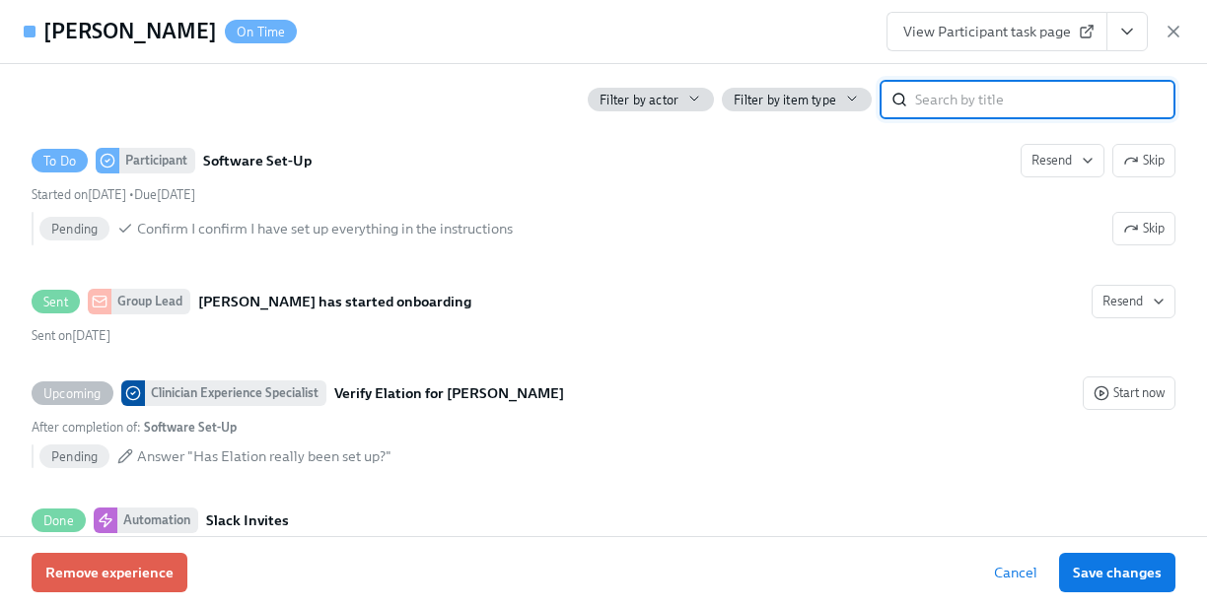
click at [926, 109] on input "search" at bounding box center [1045, 99] width 260 height 39
type input "[US_STATE]"
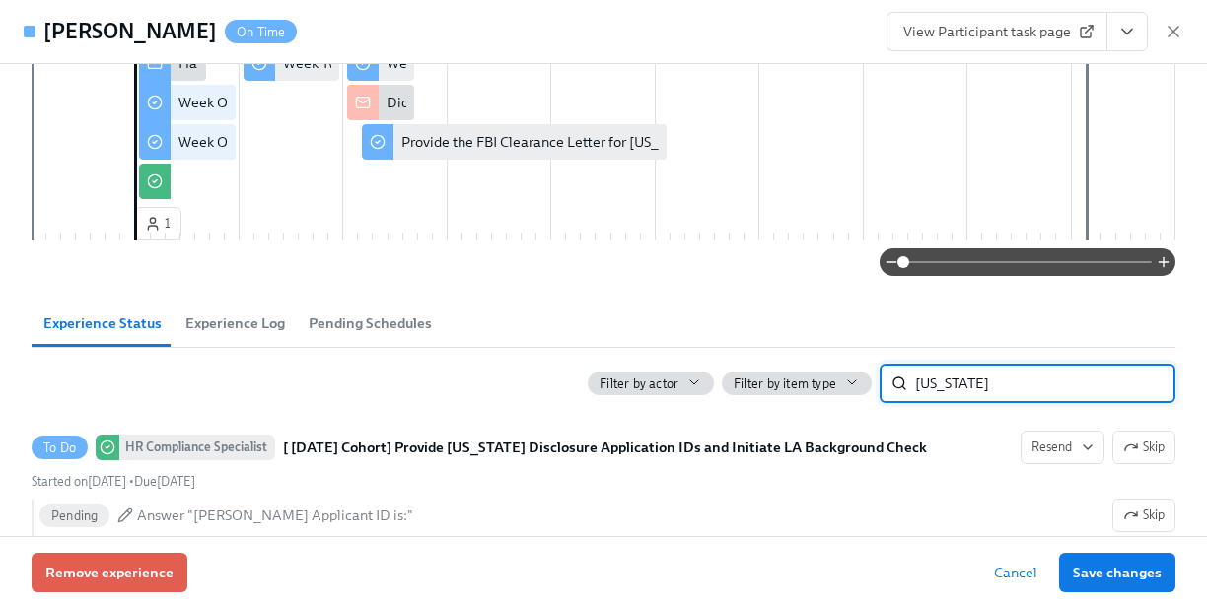
scroll to position [504, 0]
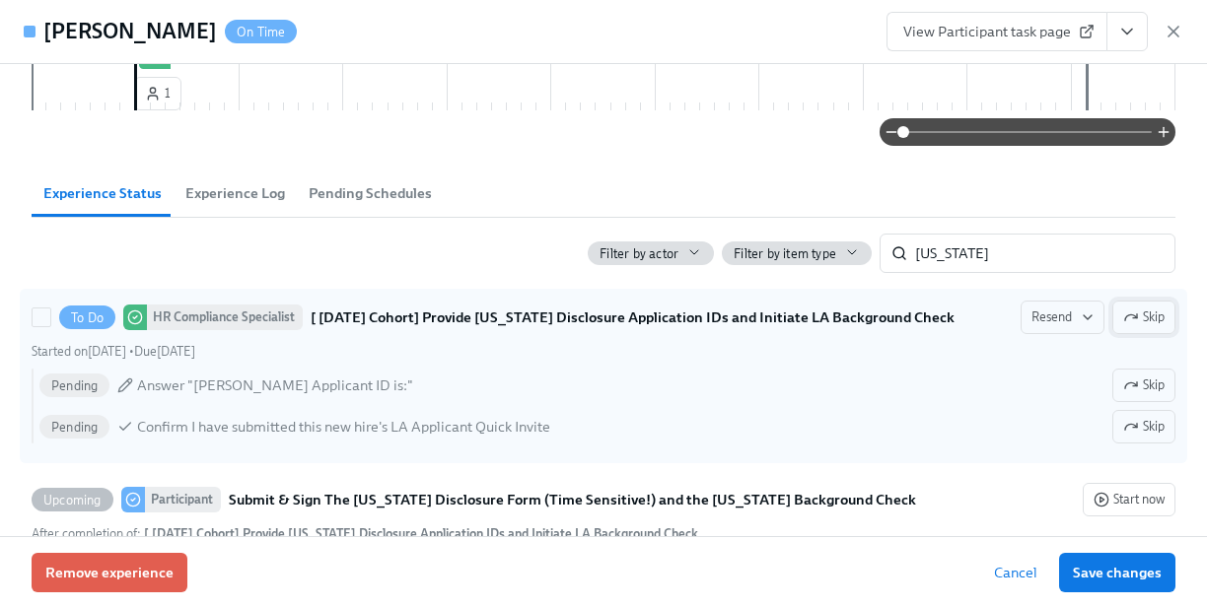
click at [1126, 331] on button "Skip" at bounding box center [1143, 318] width 63 height 34
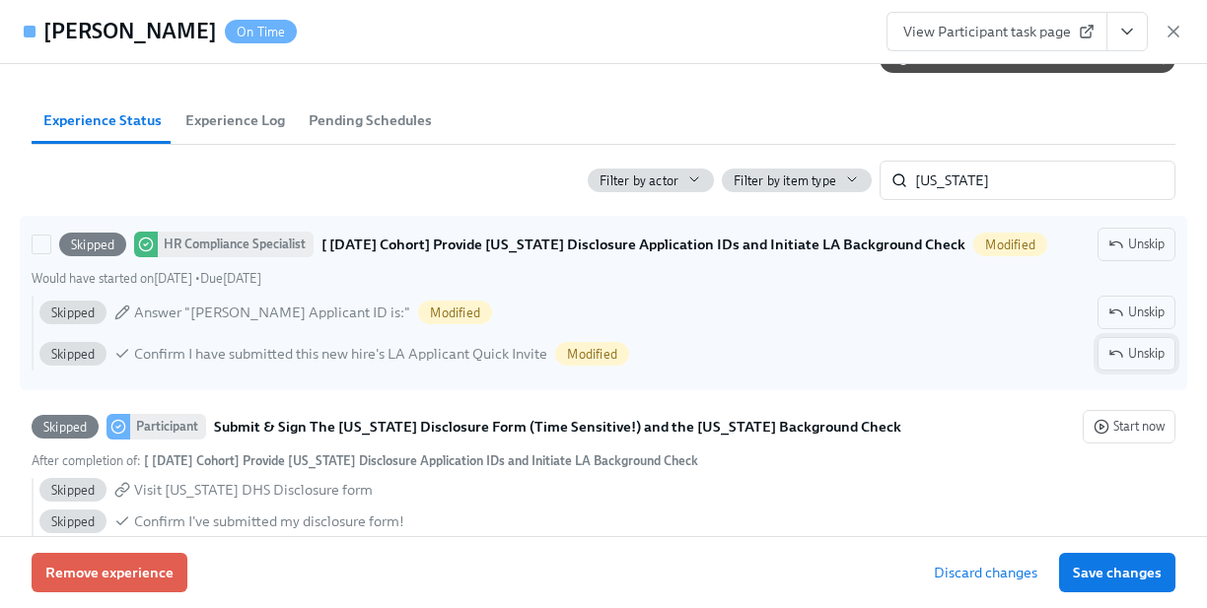
scroll to position [595, 0]
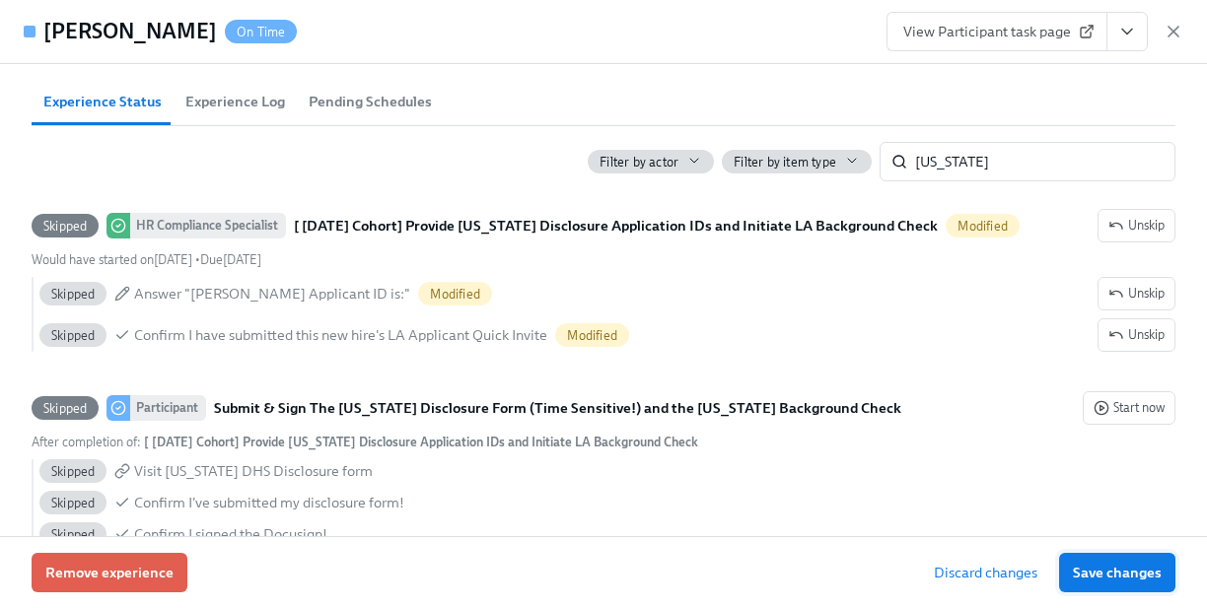
click at [1147, 573] on span "Save changes" at bounding box center [1117, 573] width 89 height 20
click at [1151, 559] on button "Save changes" at bounding box center [1117, 572] width 116 height 39
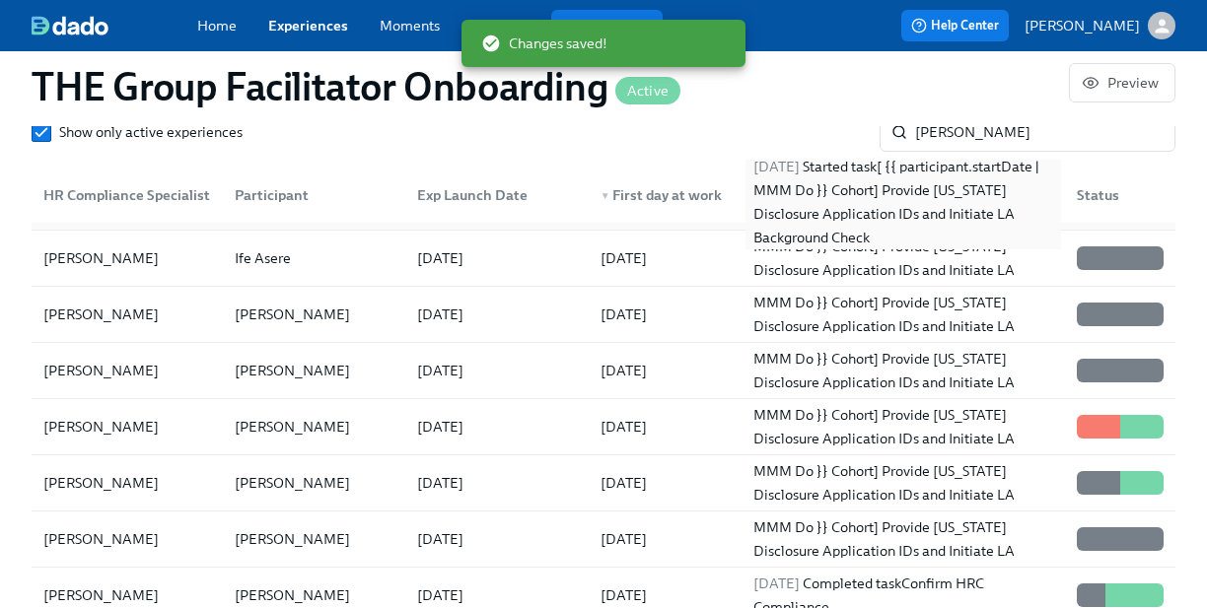
scroll to position [228, 0]
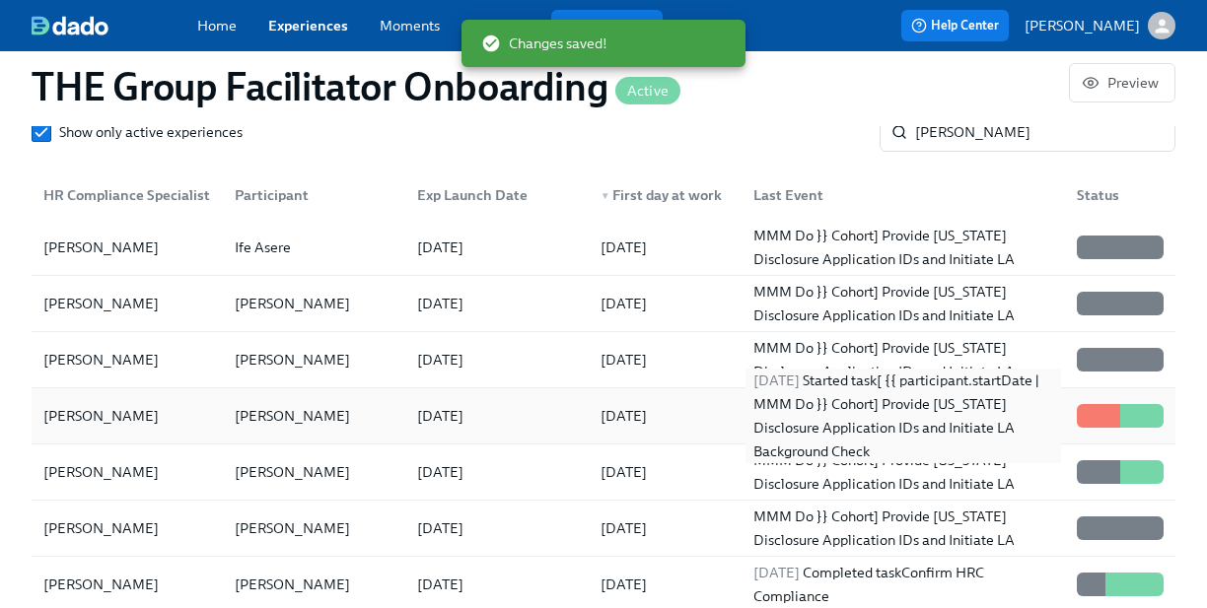
click at [919, 420] on div "[DATE] Started task [ {{ participant.startDate | MMM Do }} Cohort] Provide [US_…" at bounding box center [902, 416] width 315 height 95
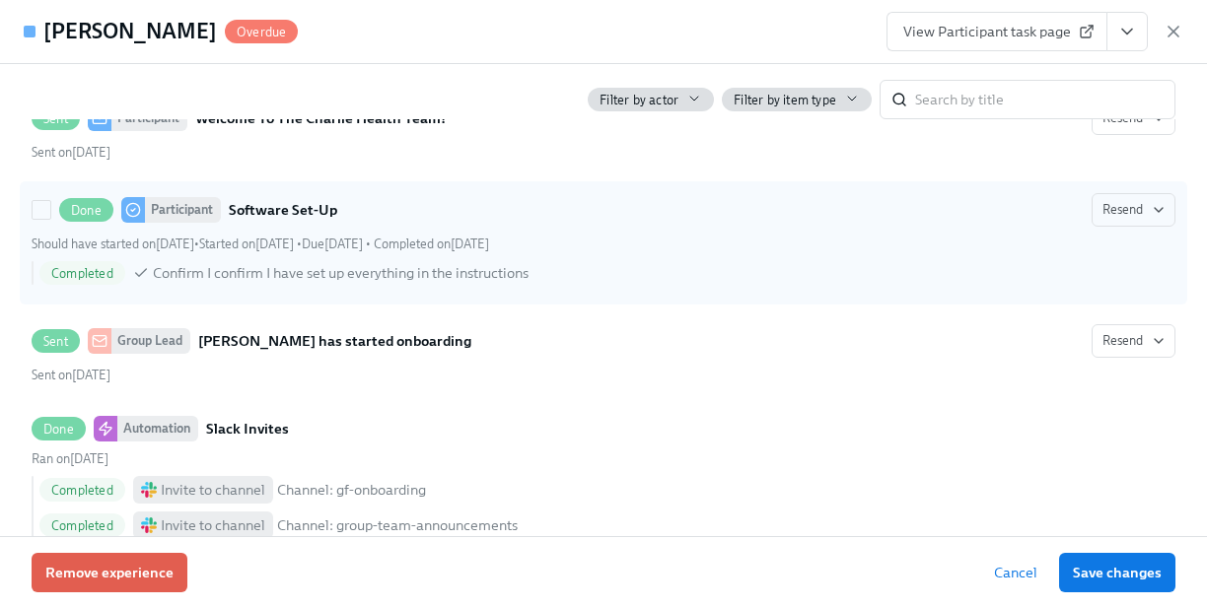
scroll to position [760, 0]
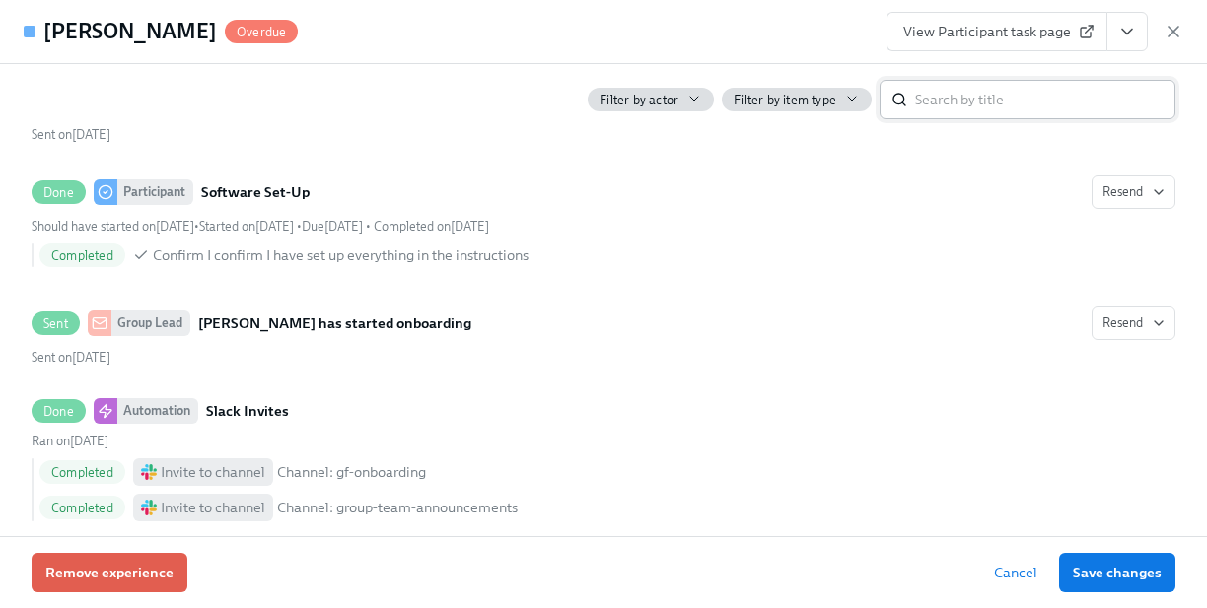
click at [950, 89] on input "search" at bounding box center [1045, 99] width 260 height 39
type input "[US_STATE]"
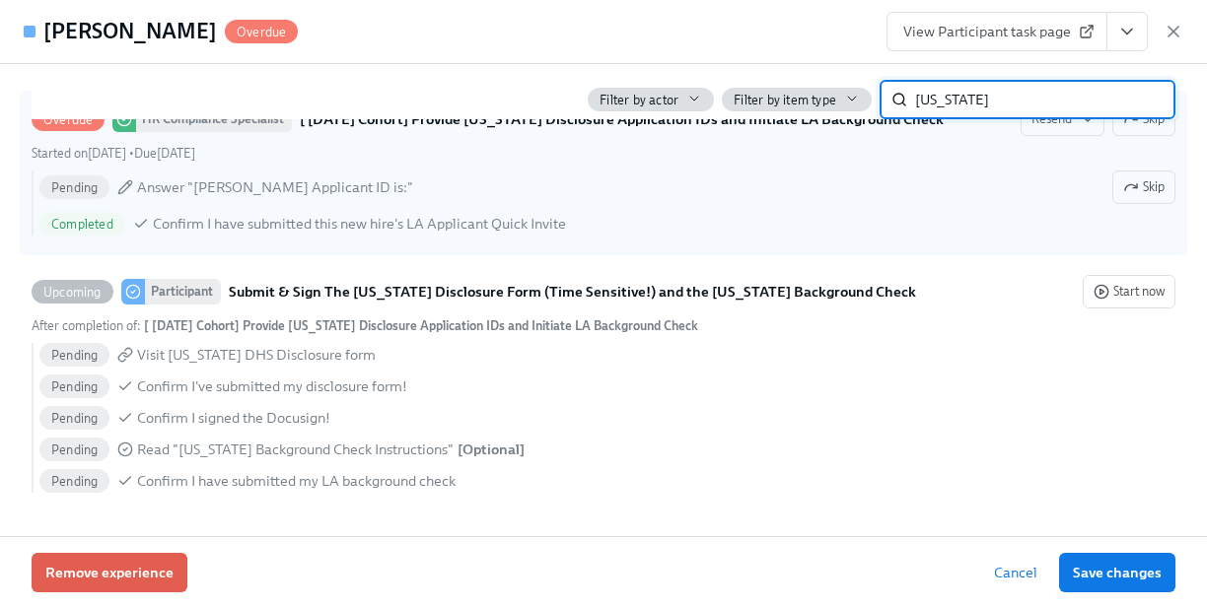
scroll to position [741, 0]
click at [1157, 183] on span "Skip" at bounding box center [1143, 187] width 41 height 20
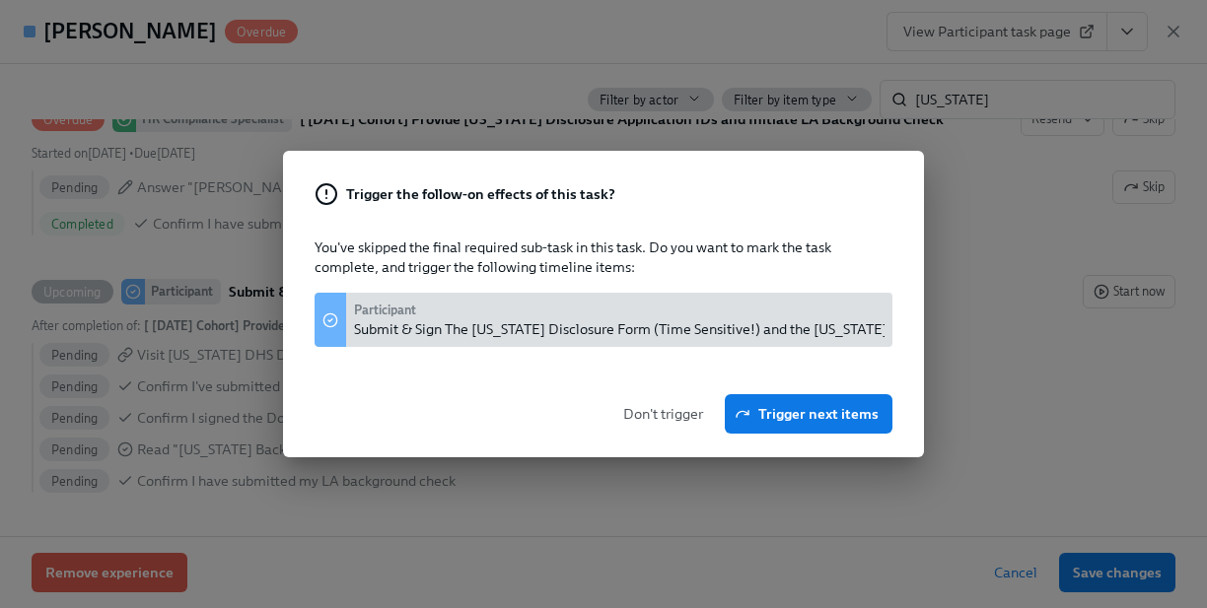
click at [749, 336] on div "Submit & Sign The [US_STATE] Disclosure Form (Time Sensitive!) and the [US_STAT…" at bounding box center [680, 329] width 653 height 20
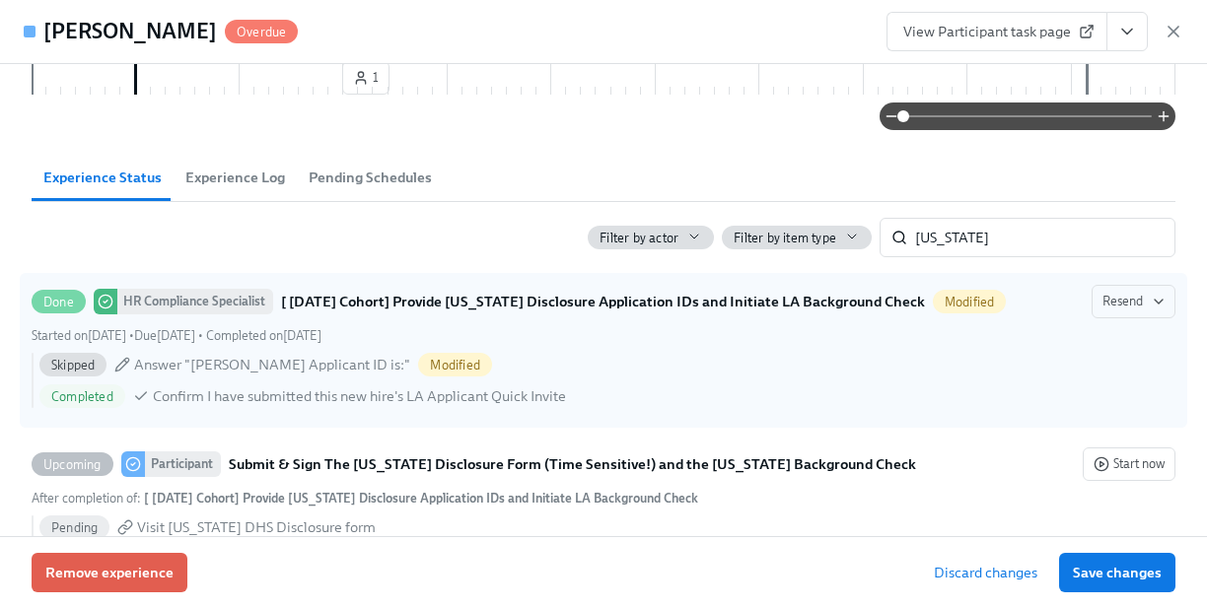
scroll to position [596, 0]
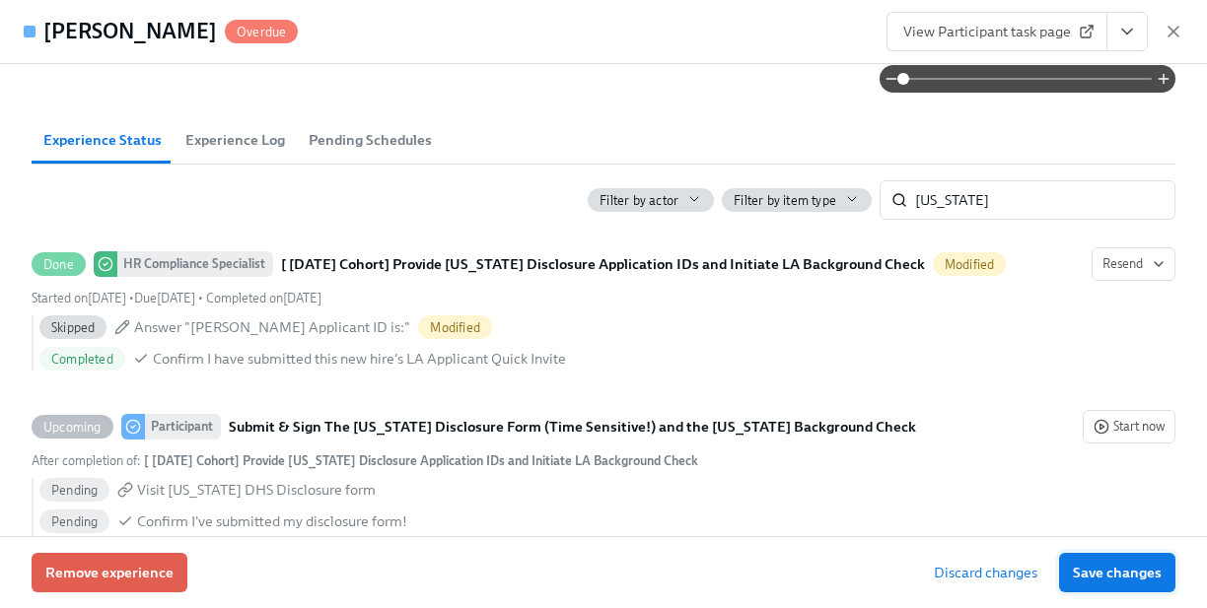
click at [1102, 580] on span "Save changes" at bounding box center [1117, 573] width 89 height 20
